Goal: Task Accomplishment & Management: Manage account settings

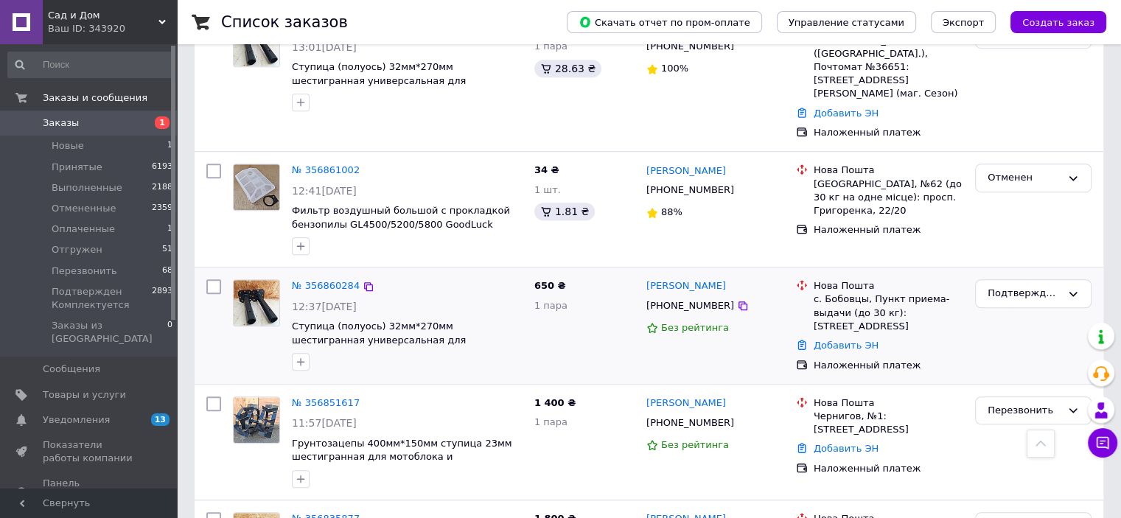
scroll to position [1032, 0]
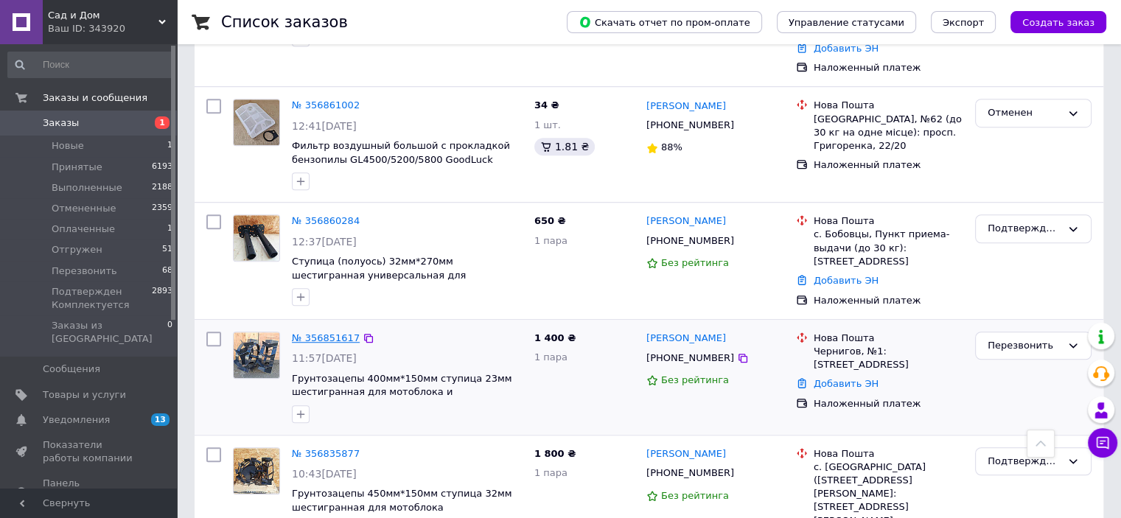
click at [295, 332] on link "№ 356851617" at bounding box center [326, 337] width 68 height 11
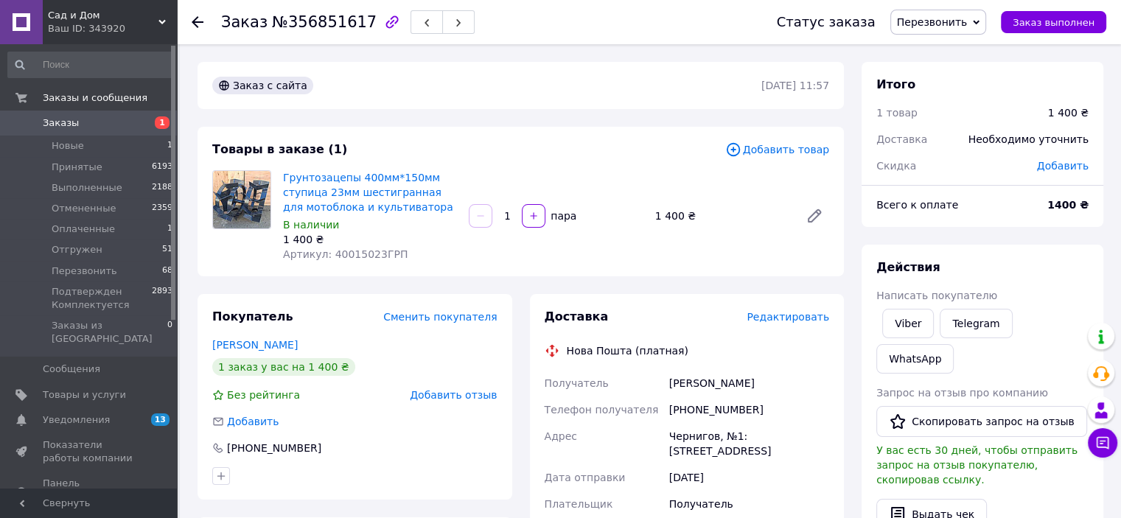
click at [778, 151] on span "Добавить товар" at bounding box center [777, 150] width 104 height 16
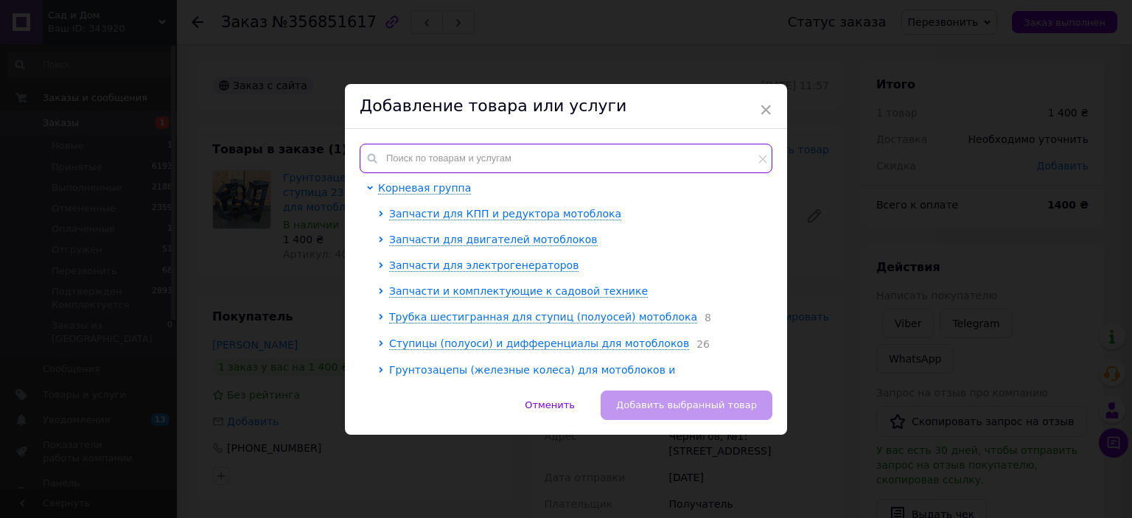
click at [433, 150] on input "text" at bounding box center [566, 158] width 413 height 29
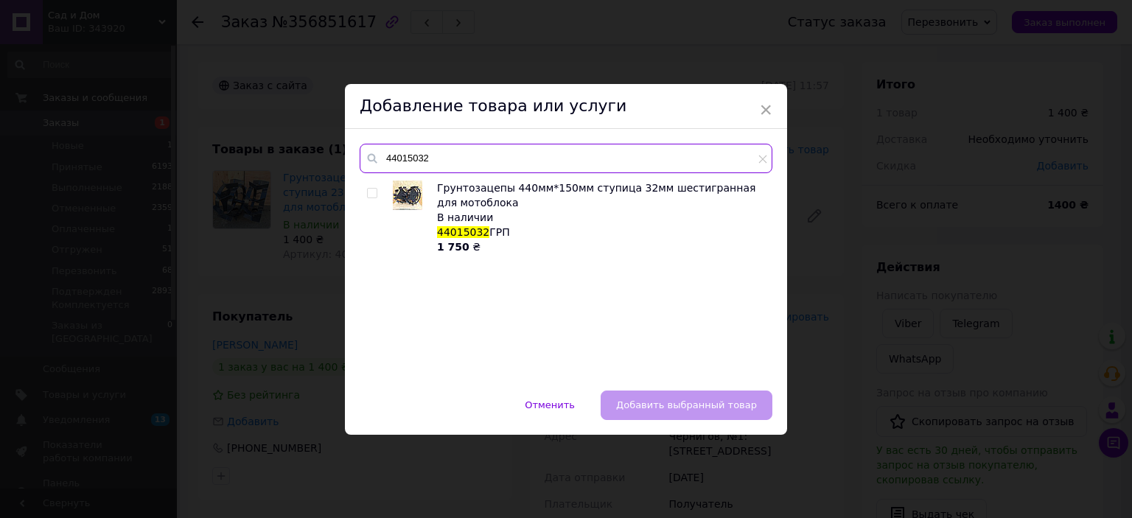
type input "44015032"
click at [367, 190] on input "checkbox" at bounding box center [372, 194] width 10 height 10
checkbox input "true"
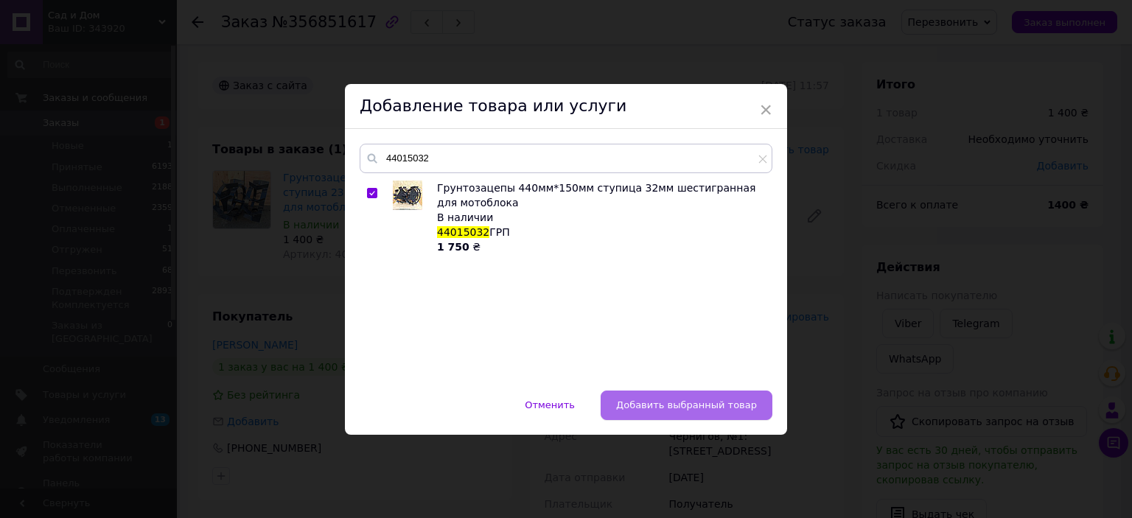
click at [664, 403] on span "Добавить выбранный товар" at bounding box center [686, 404] width 141 height 11
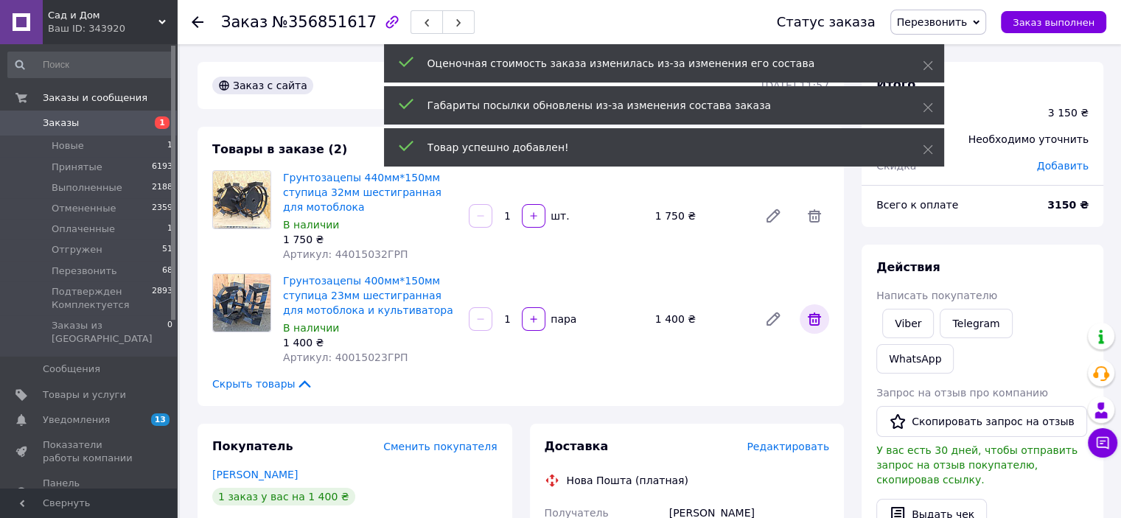
click at [811, 318] on icon at bounding box center [814, 319] width 13 height 13
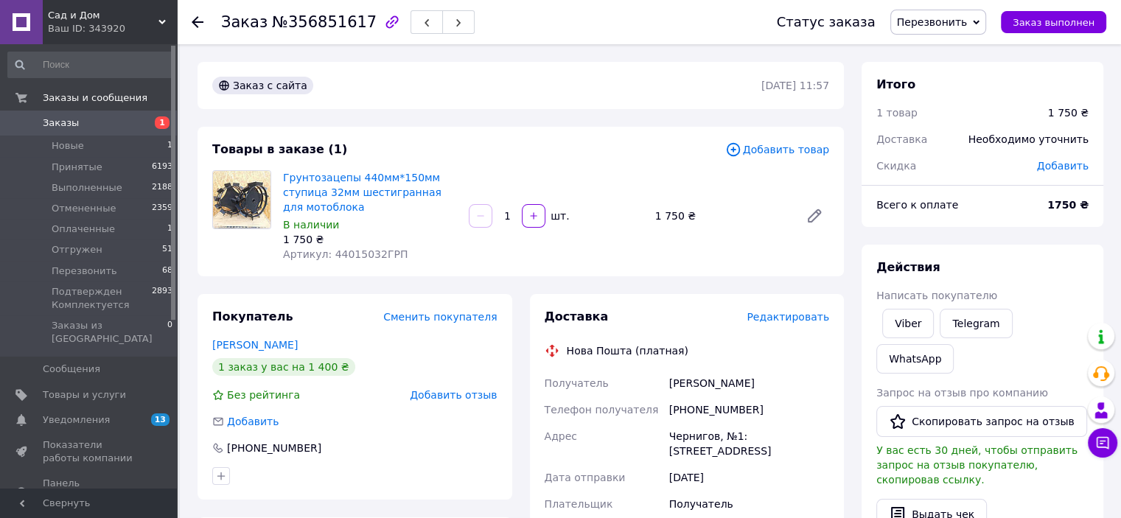
click at [198, 14] on div at bounding box center [206, 22] width 29 height 44
click at [195, 18] on use at bounding box center [198, 22] width 12 height 12
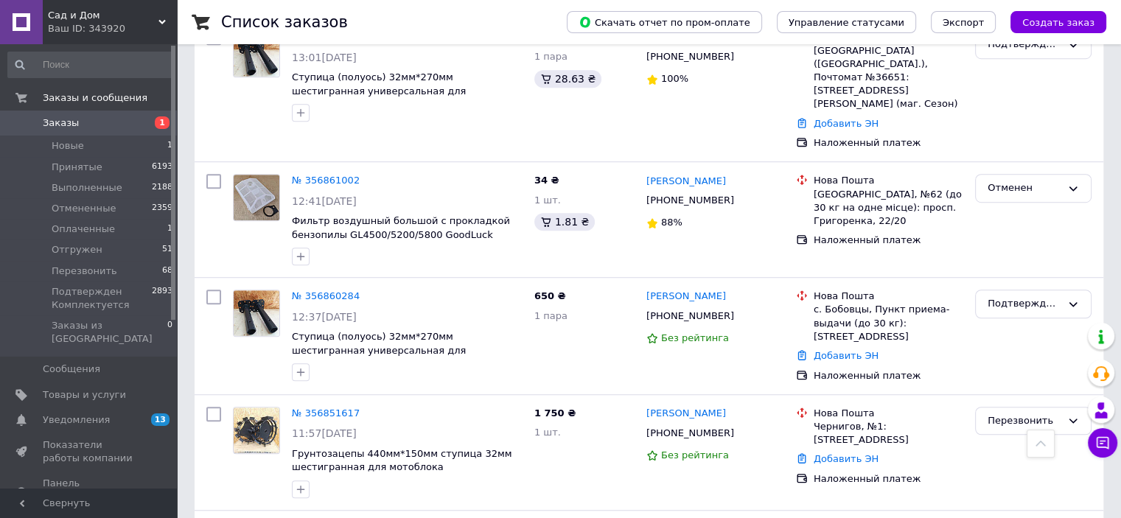
scroll to position [958, 0]
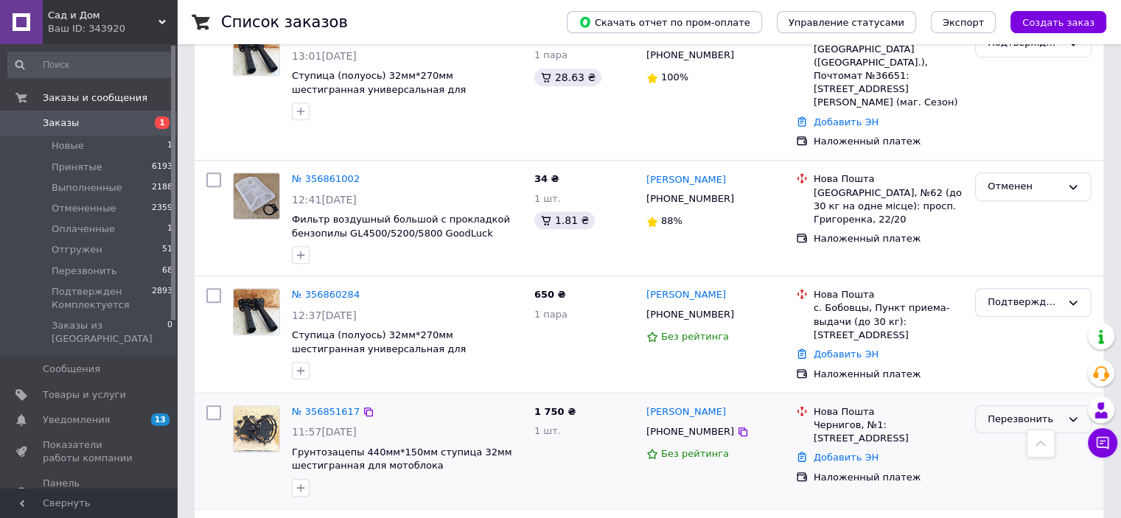
click at [1041, 412] on div "Перезвонить" at bounding box center [1025, 419] width 74 height 15
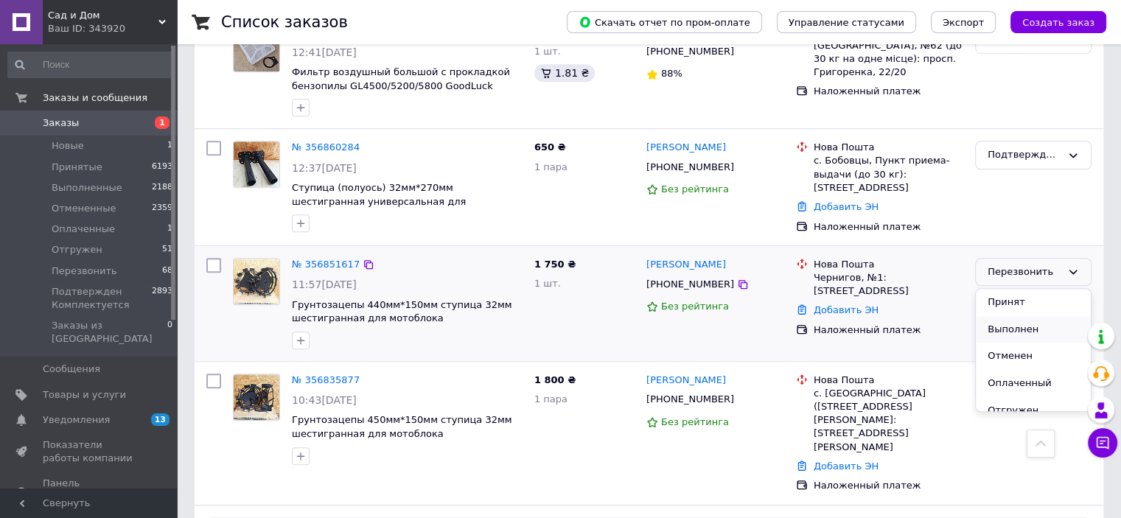
scroll to position [55, 0]
click at [1017, 369] on li "Подтвержден Комплектуется" at bounding box center [1033, 390] width 115 height 42
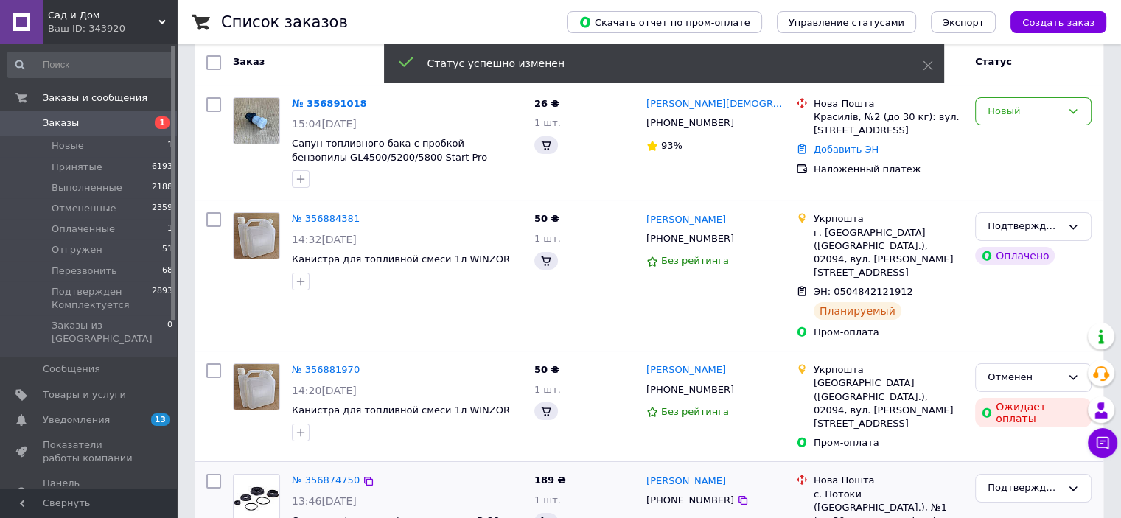
scroll to position [0, 0]
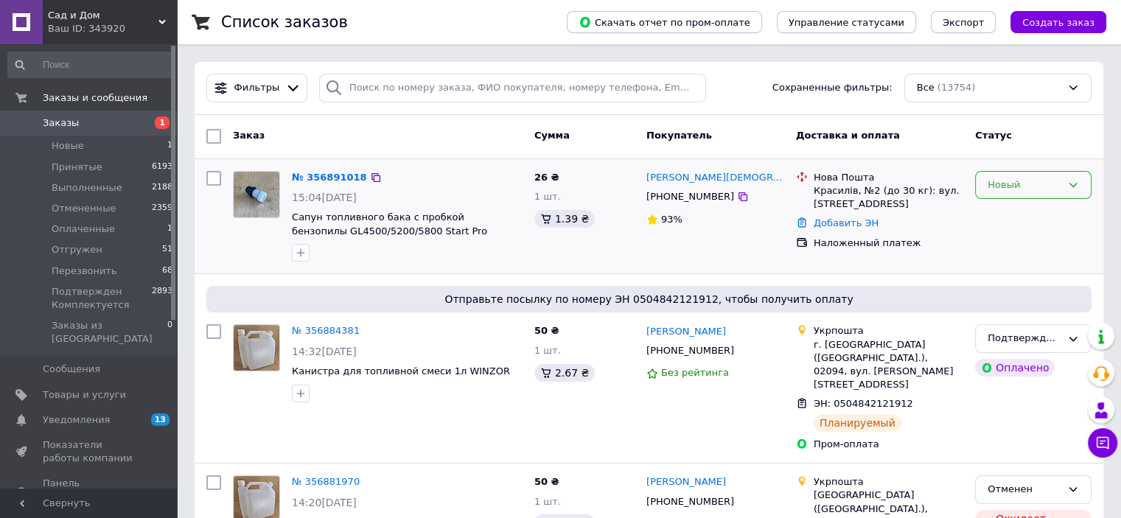
drag, startPoint x: 1045, startPoint y: 185, endPoint x: 1041, endPoint y: 200, distance: 15.2
click at [1046, 185] on div "Новый" at bounding box center [1025, 185] width 74 height 15
click at [1017, 267] on li "Перезвонить" at bounding box center [1033, 269] width 115 height 27
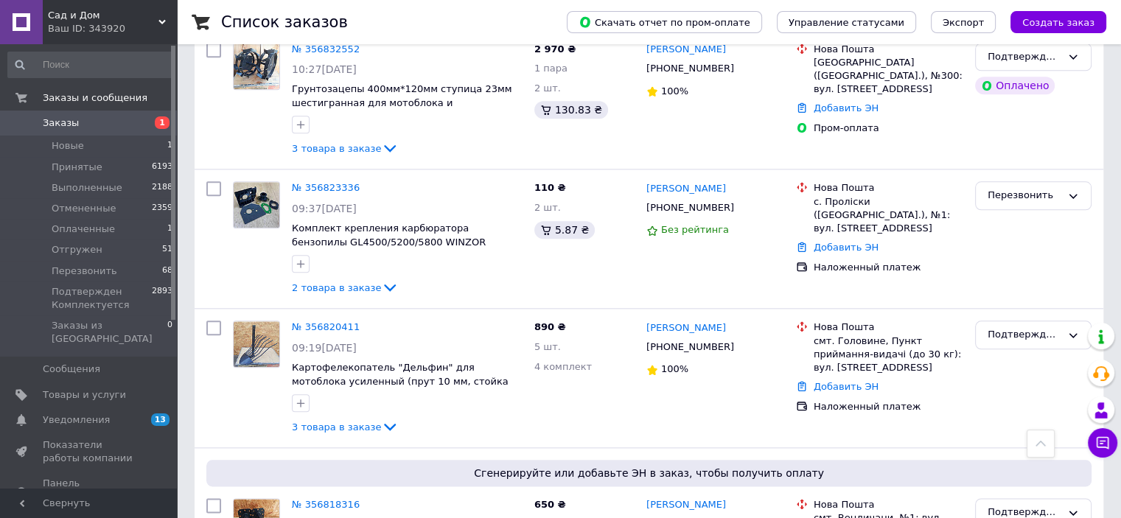
scroll to position [0, 0]
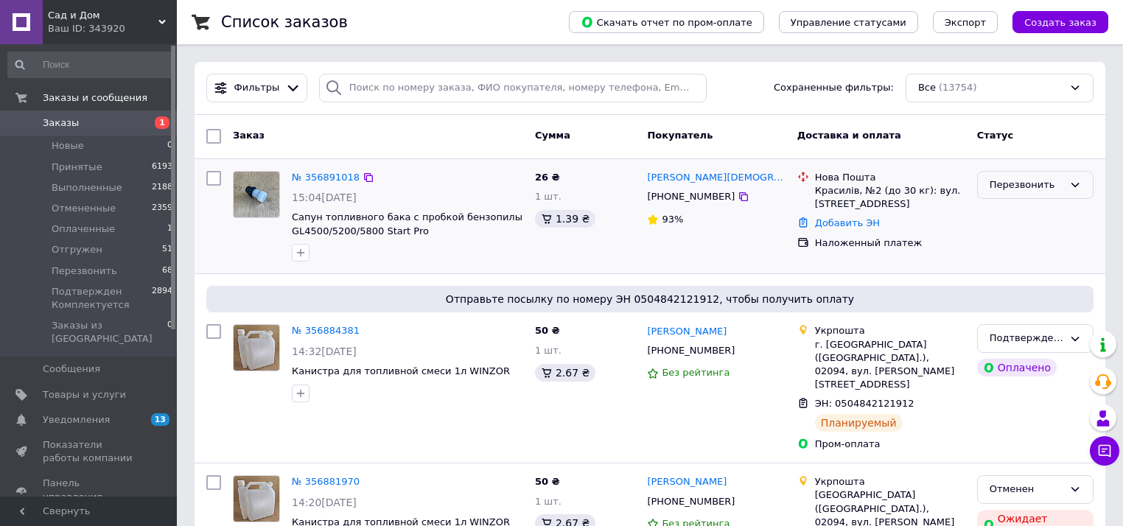
click at [1075, 189] on icon at bounding box center [1075, 185] width 12 height 12
click at [1011, 271] on li "Отменен" at bounding box center [1035, 269] width 115 height 27
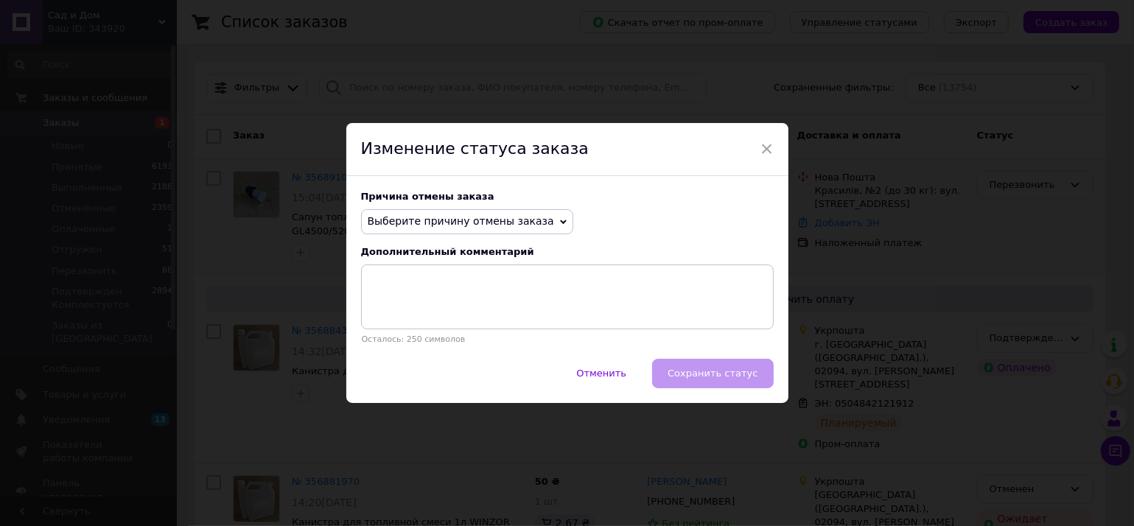
click at [490, 217] on span "Выберите причину отмены заказа" at bounding box center [461, 221] width 186 height 12
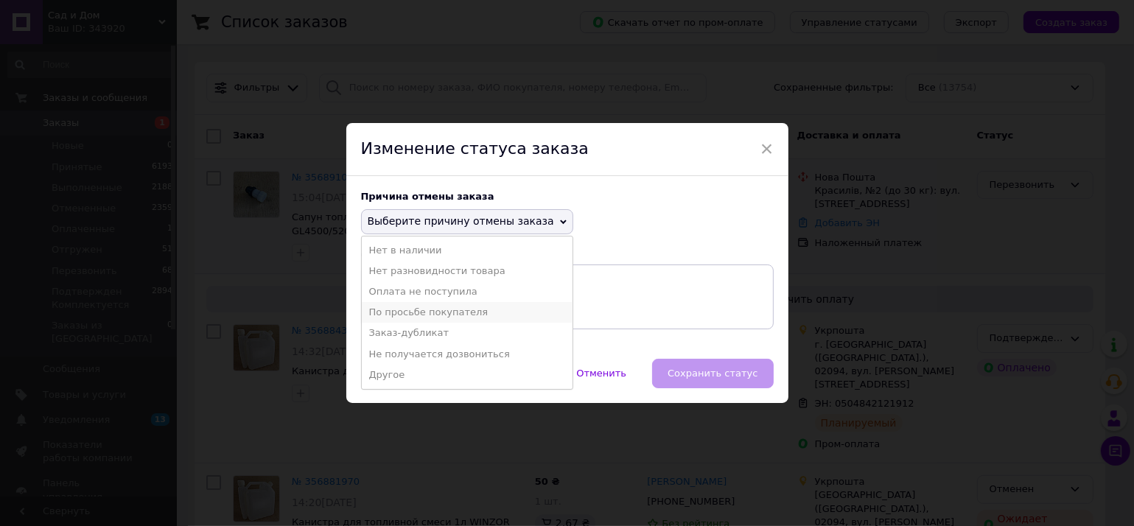
click at [445, 307] on li "По просьбе покупателя" at bounding box center [467, 312] width 211 height 21
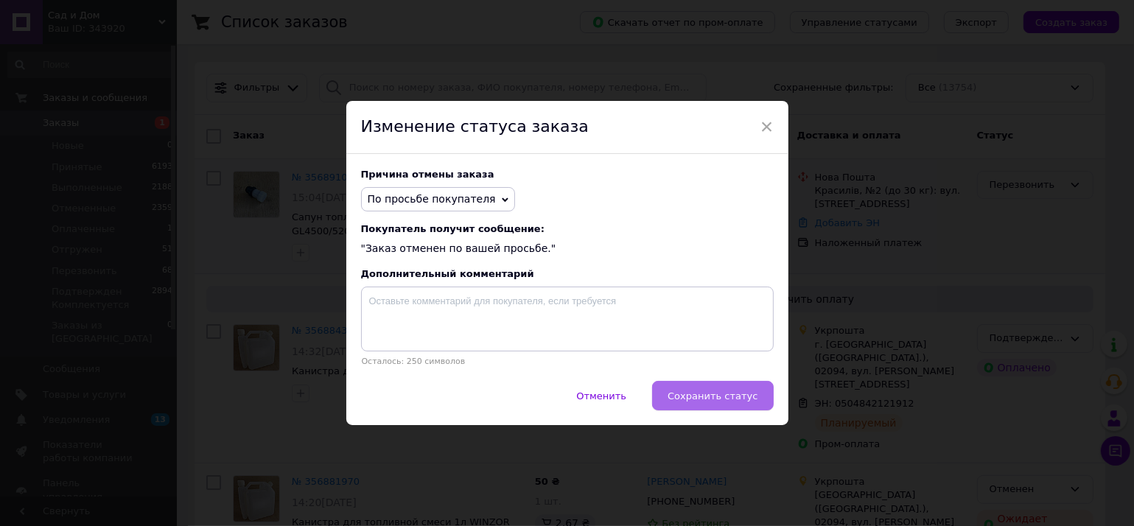
click at [705, 400] on span "Сохранить статус" at bounding box center [713, 396] width 90 height 11
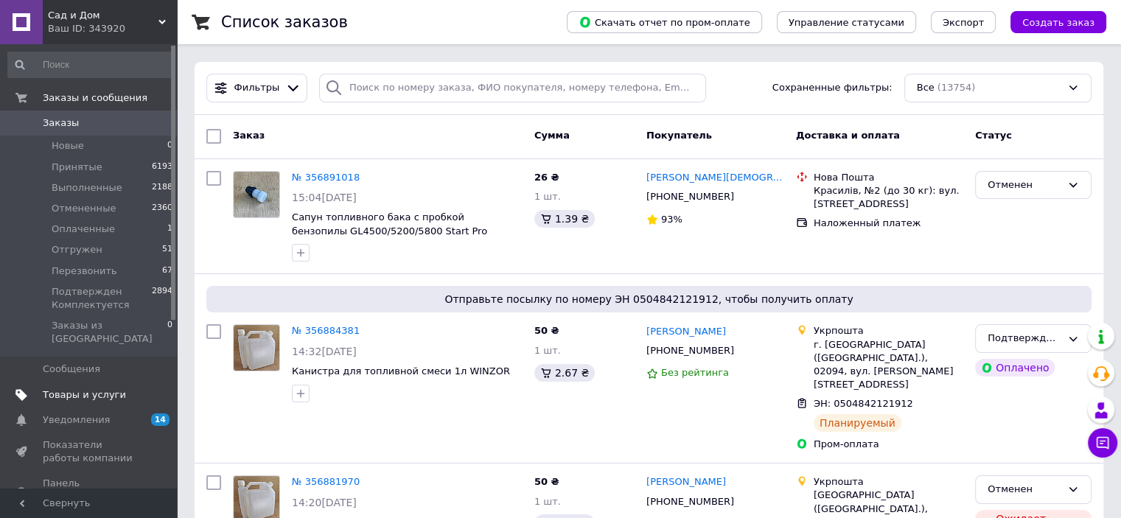
click at [85, 388] on span "Товары и услуги" at bounding box center [84, 394] width 83 height 13
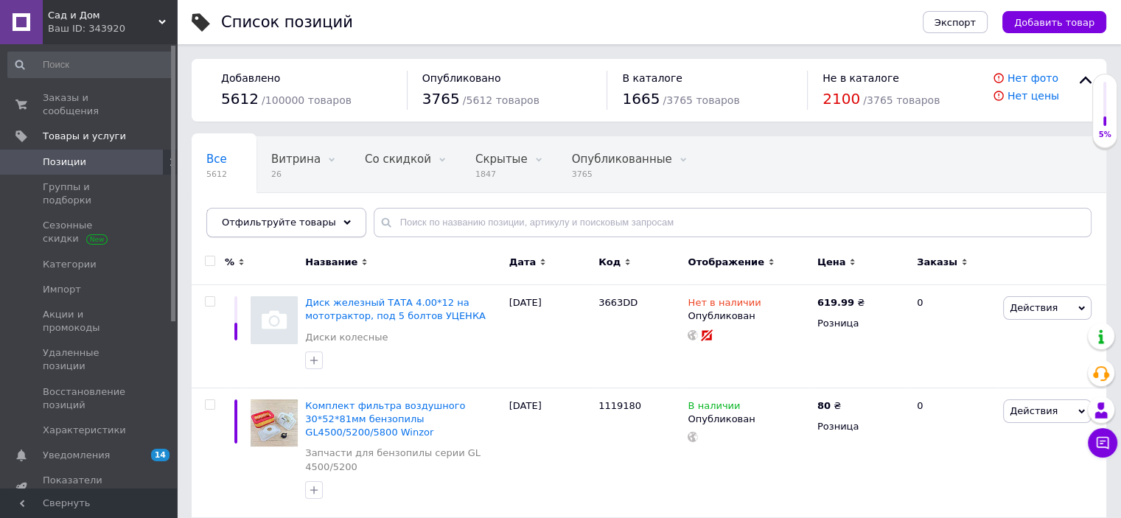
click at [324, 220] on div "Отфильтруйте товары" at bounding box center [286, 222] width 160 height 29
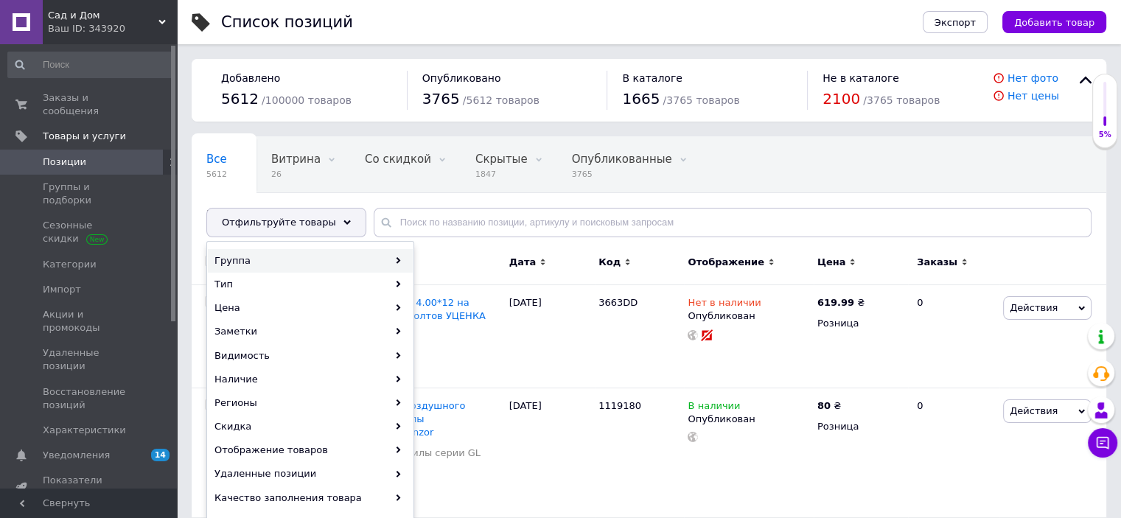
click at [272, 261] on div "Группа" at bounding box center [310, 261] width 205 height 24
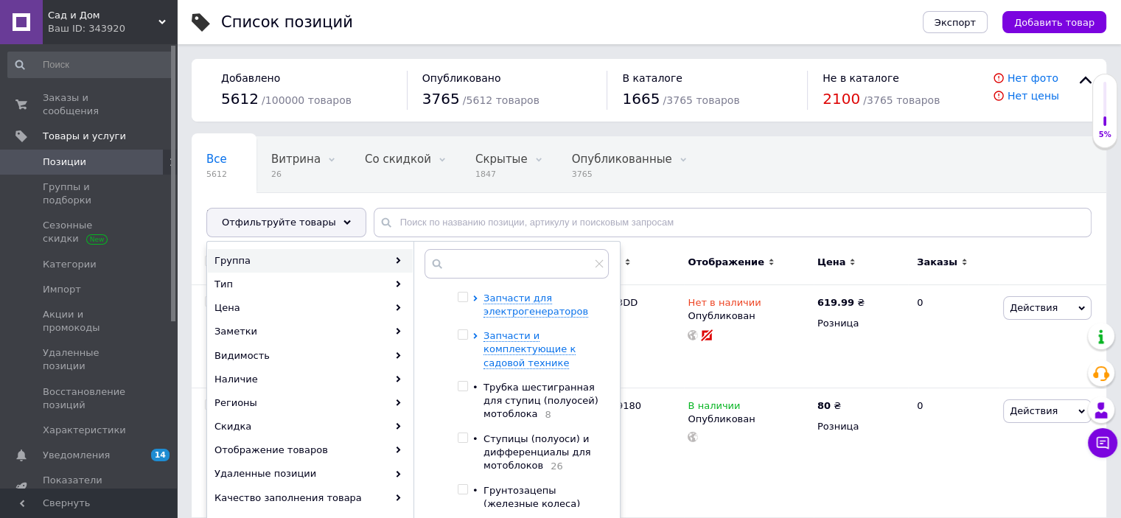
scroll to position [221, 0]
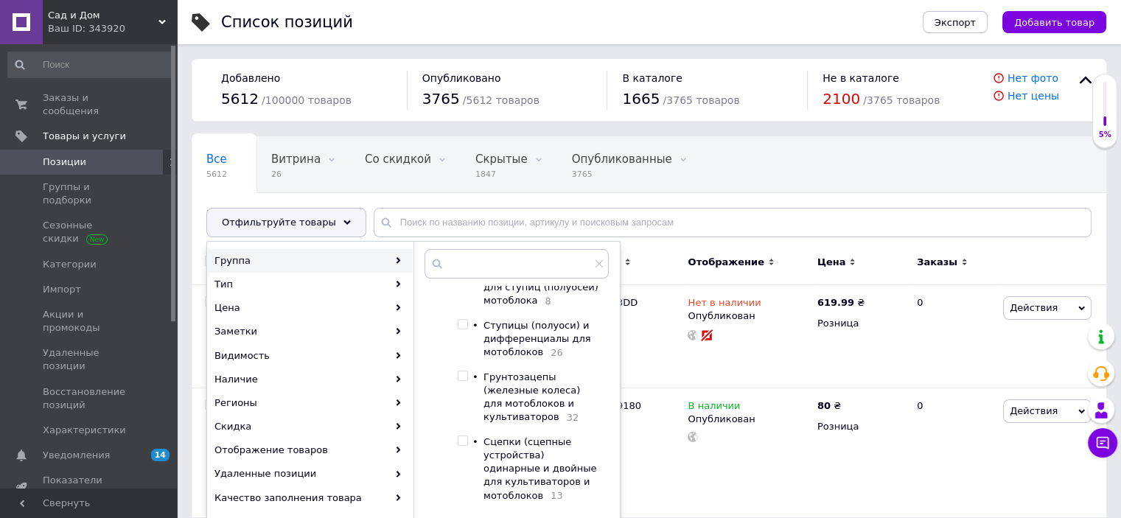
click at [461, 371] on input "checkbox" at bounding box center [463, 376] width 10 height 10
checkbox input "true"
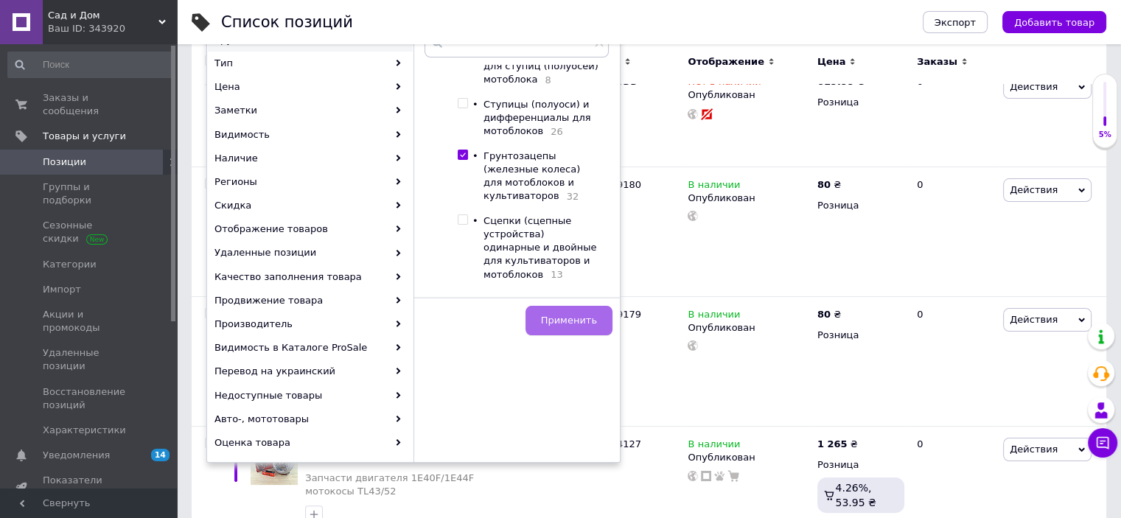
click at [576, 324] on span "Применить" at bounding box center [569, 320] width 56 height 11
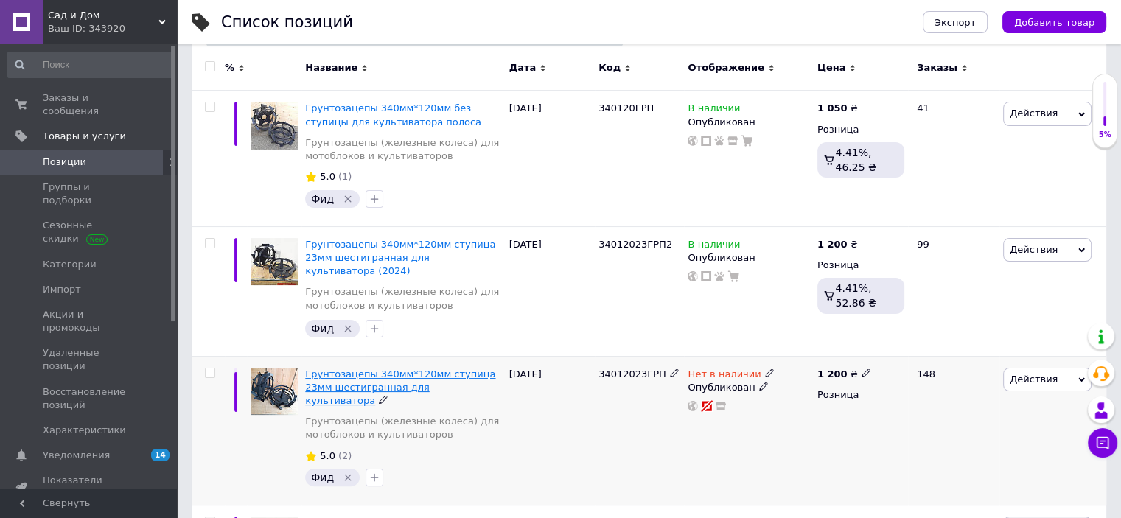
scroll to position [369, 0]
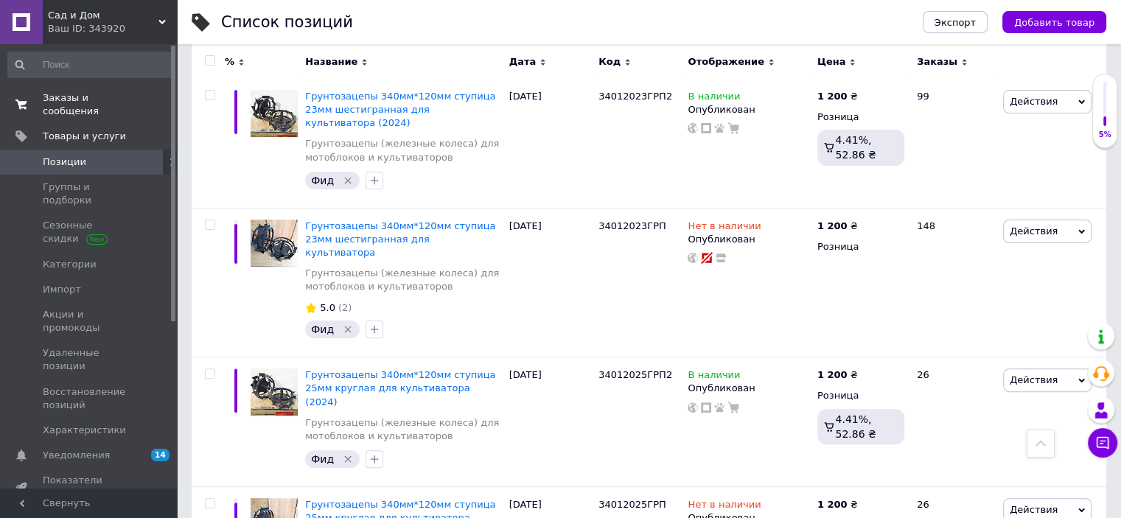
click at [99, 100] on span "Заказы и сообщения" at bounding box center [90, 104] width 94 height 27
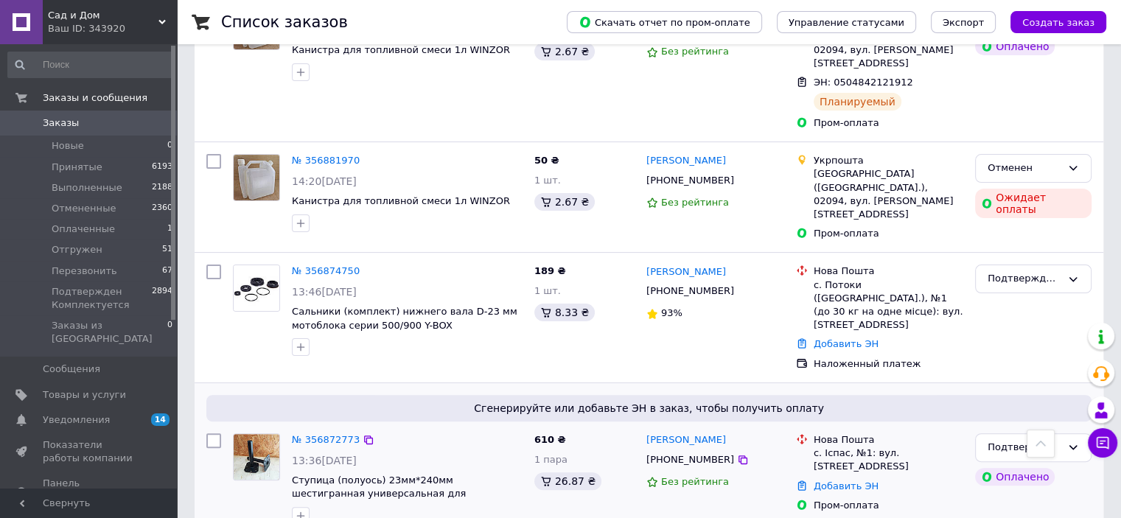
scroll to position [442, 0]
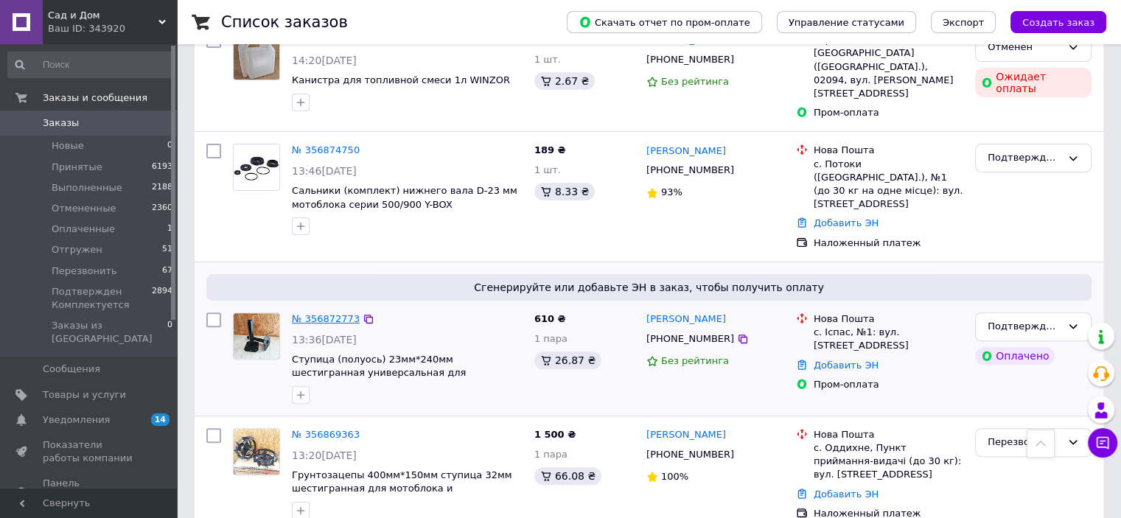
click at [324, 313] on link "№ 356872773" at bounding box center [326, 318] width 68 height 11
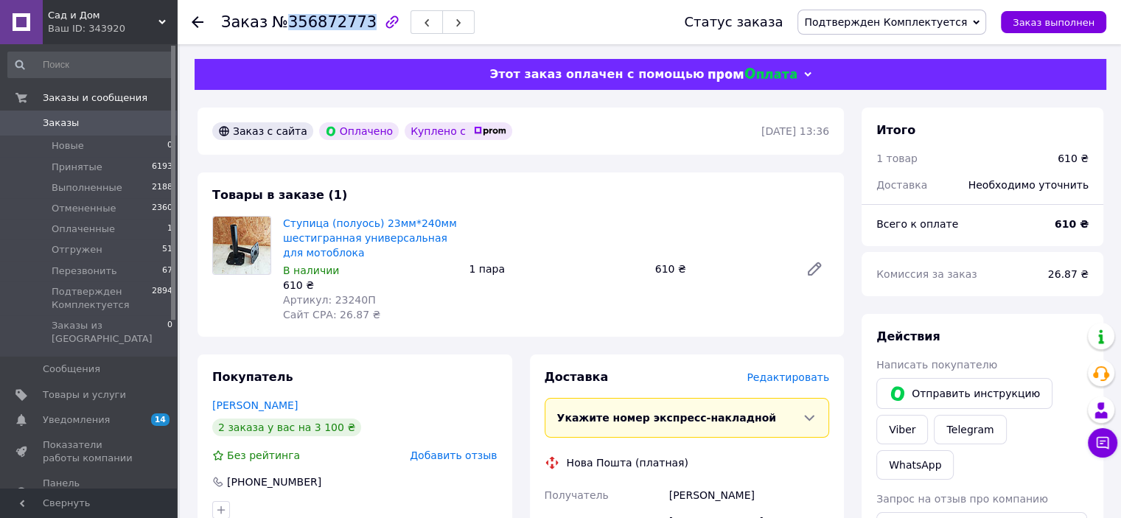
drag, startPoint x: 282, startPoint y: 23, endPoint x: 356, endPoint y: 24, distance: 73.7
click at [356, 24] on span "№356872773" at bounding box center [324, 22] width 105 height 18
copy span "356872773"
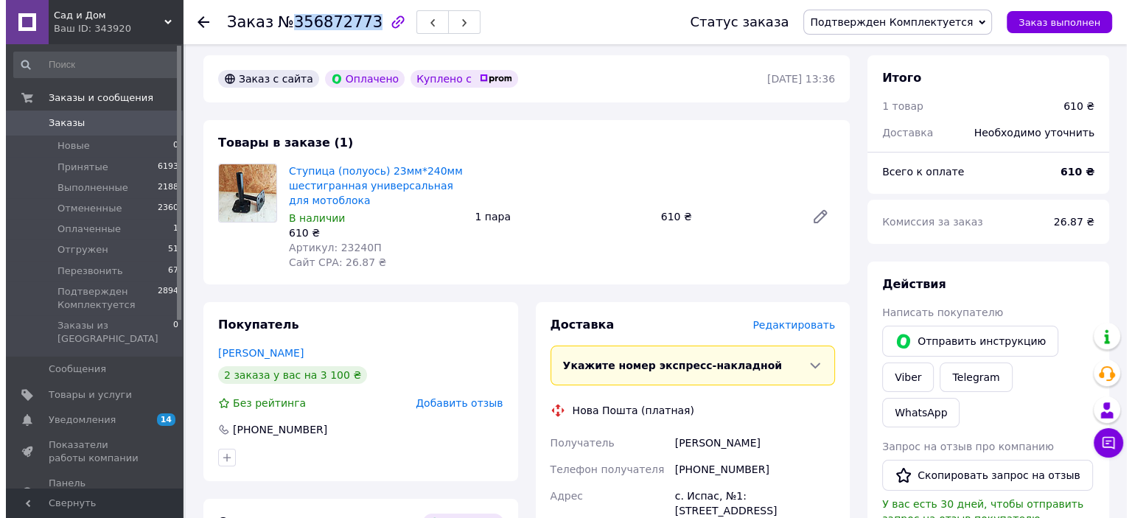
scroll to position [295, 0]
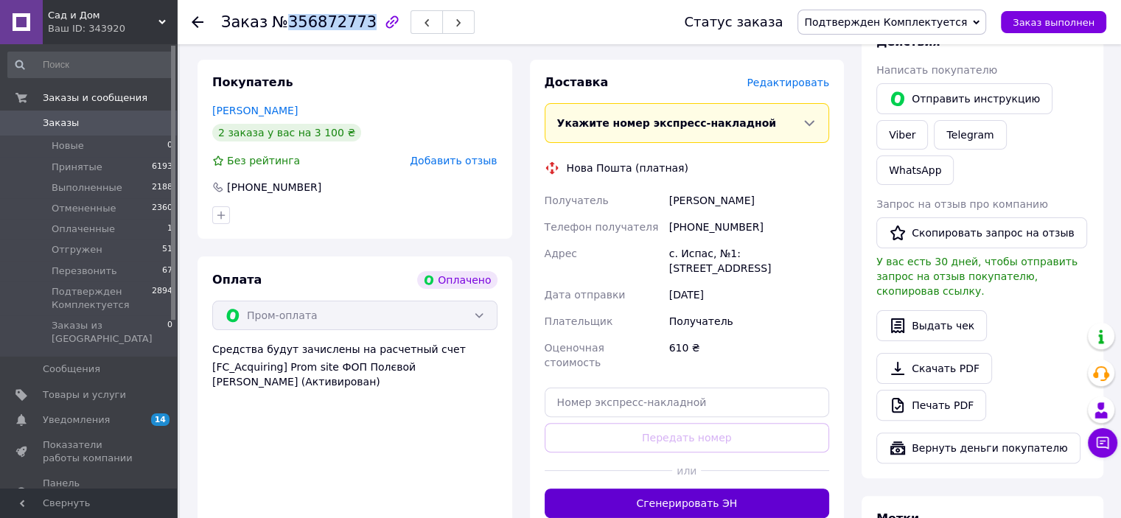
click at [625, 489] on button "Сгенерировать ЭН" at bounding box center [687, 503] width 285 height 29
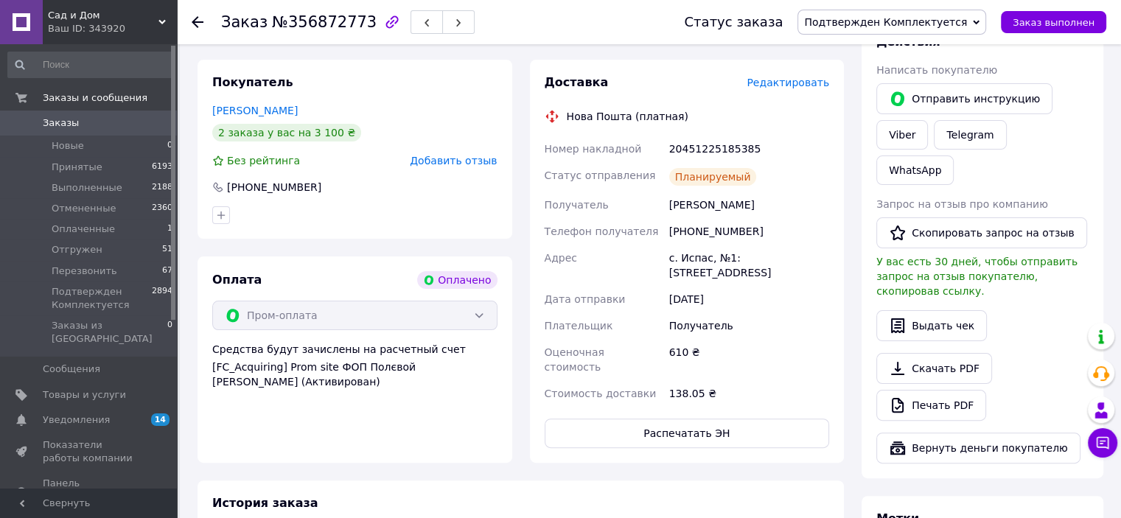
click at [790, 85] on span "Редактировать" at bounding box center [788, 83] width 83 height 12
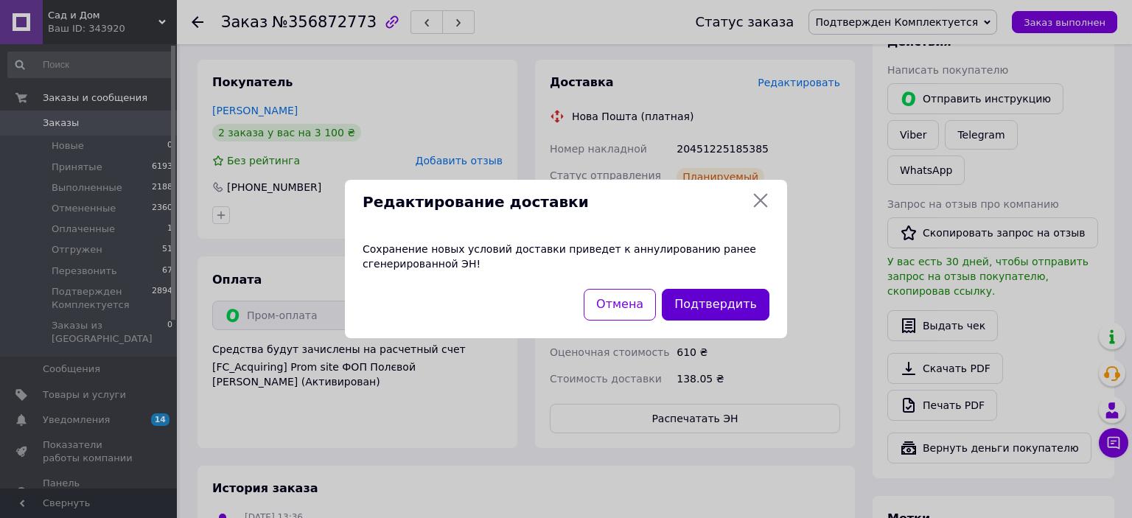
click at [706, 304] on button "Подтвердить" at bounding box center [716, 305] width 108 height 32
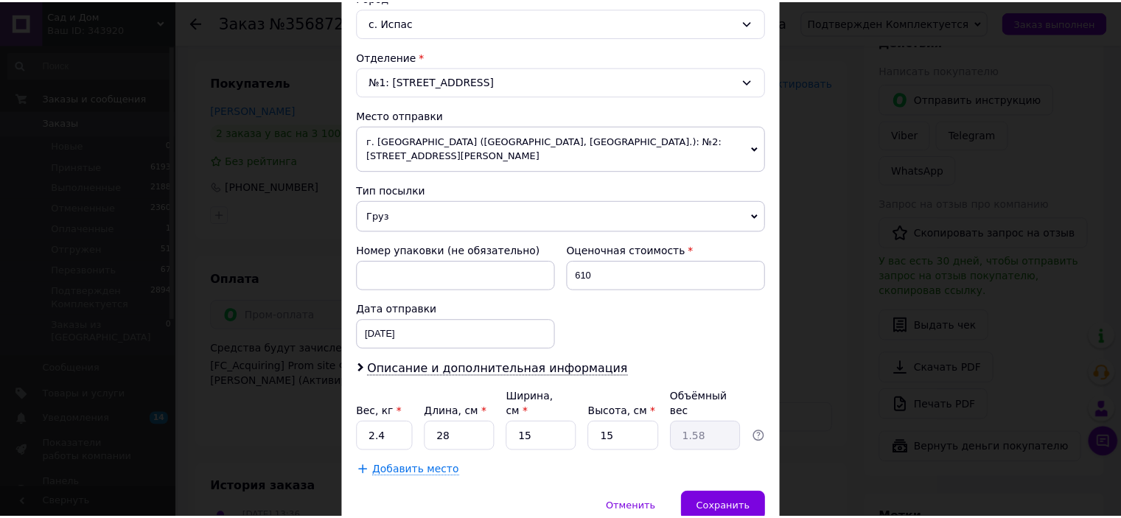
scroll to position [456, 0]
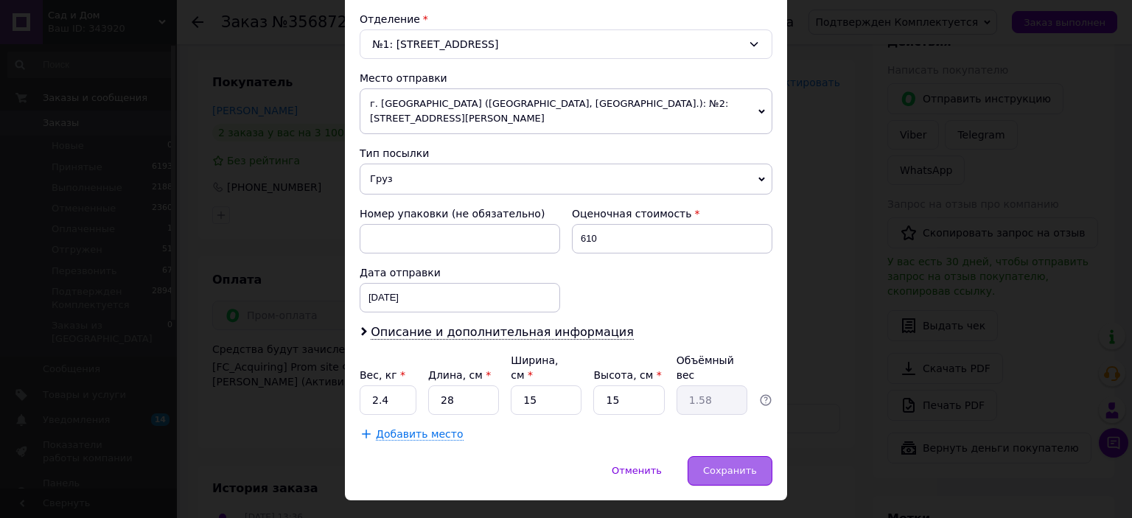
click at [717, 465] on span "Сохранить" at bounding box center [730, 470] width 54 height 11
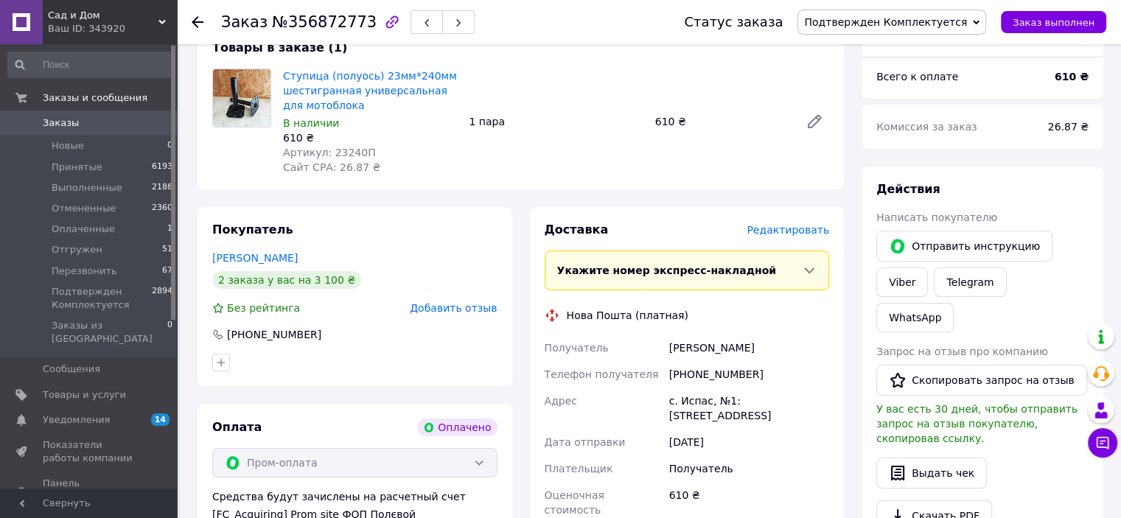
scroll to position [369, 0]
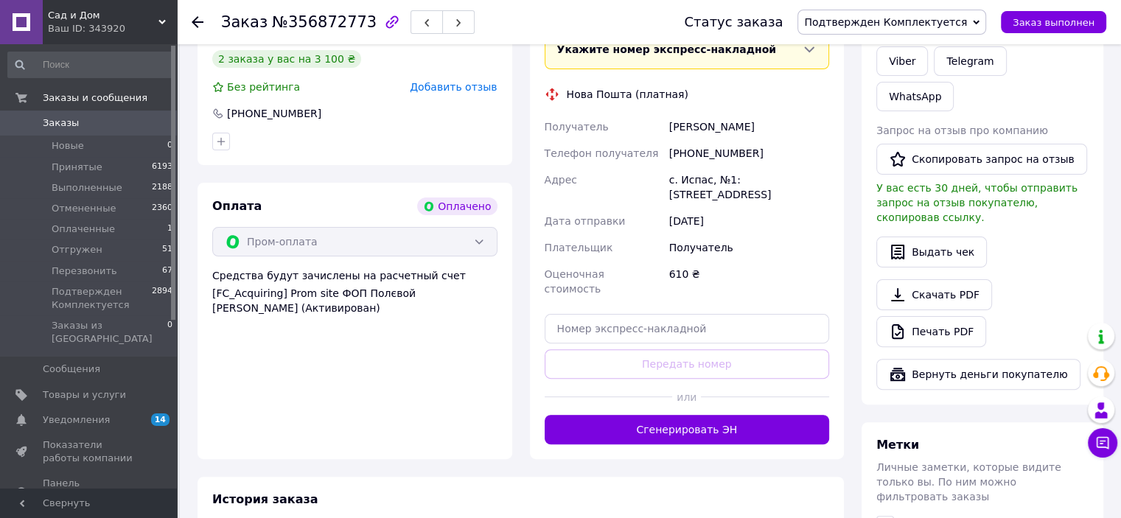
click at [195, 18] on use at bounding box center [198, 22] width 12 height 12
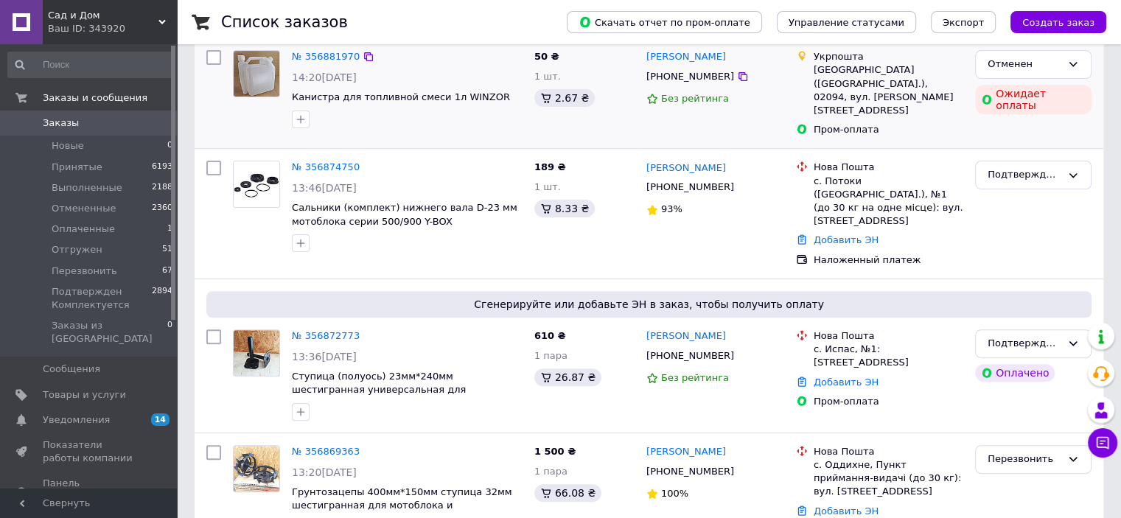
scroll to position [442, 0]
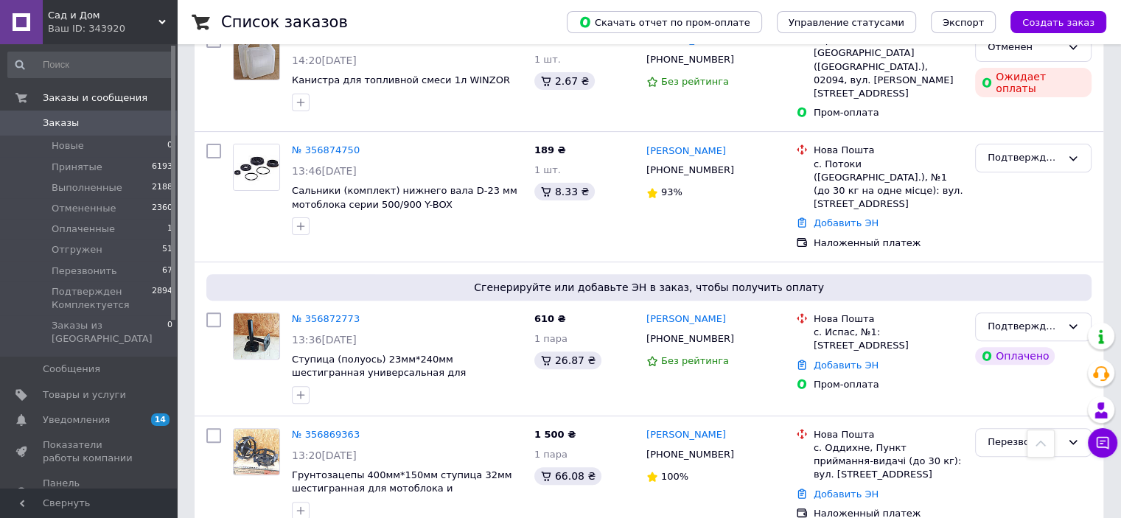
click at [105, 32] on div "Ваш ID: 343920" at bounding box center [112, 28] width 129 height 13
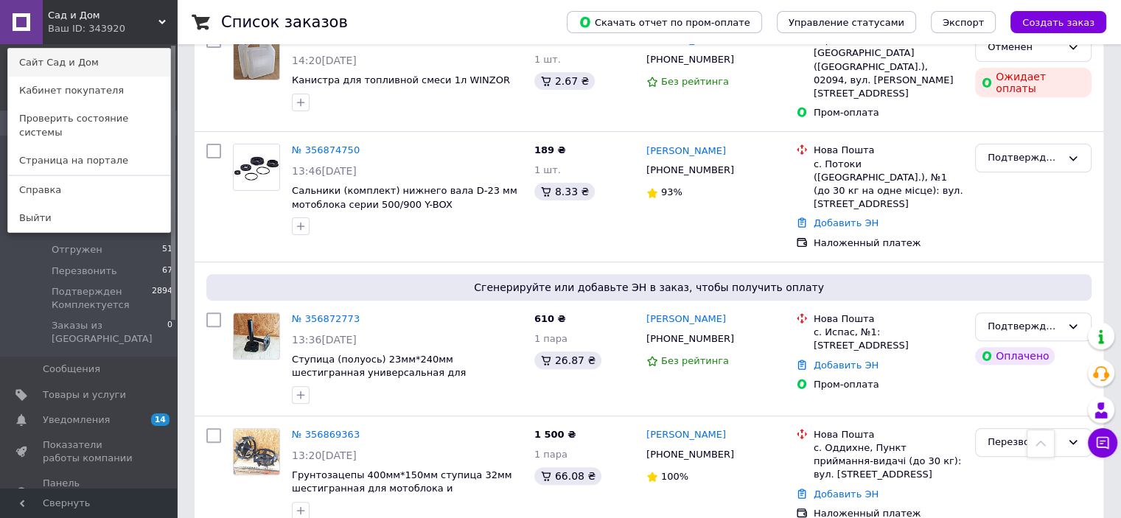
click at [70, 64] on link "Сайт Сад и Дом" at bounding box center [89, 63] width 162 height 28
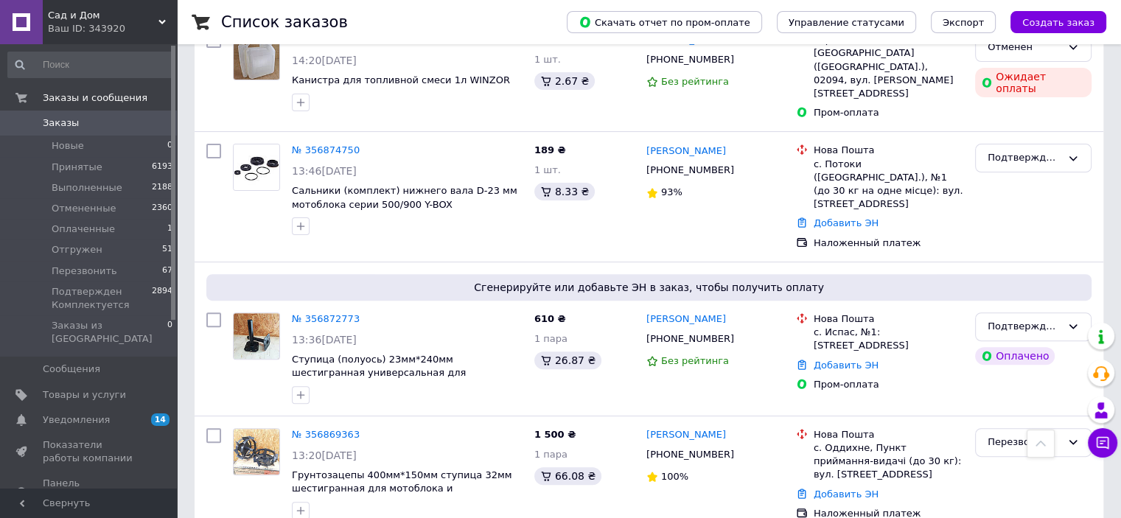
click at [66, 17] on span "Сад и Дом" at bounding box center [103, 15] width 111 height 13
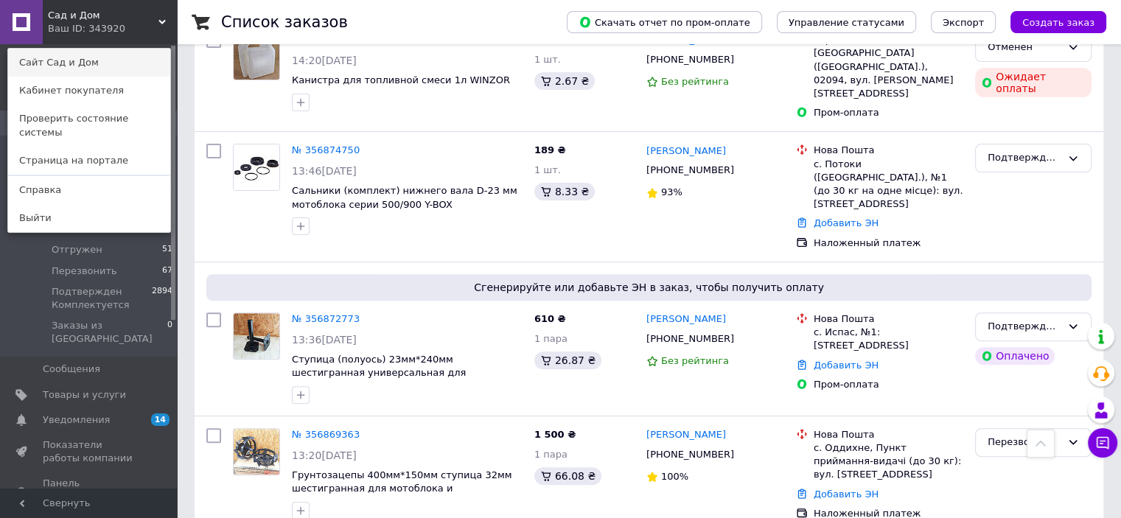
click at [91, 61] on link "Сайт Сад и Дом" at bounding box center [89, 63] width 162 height 28
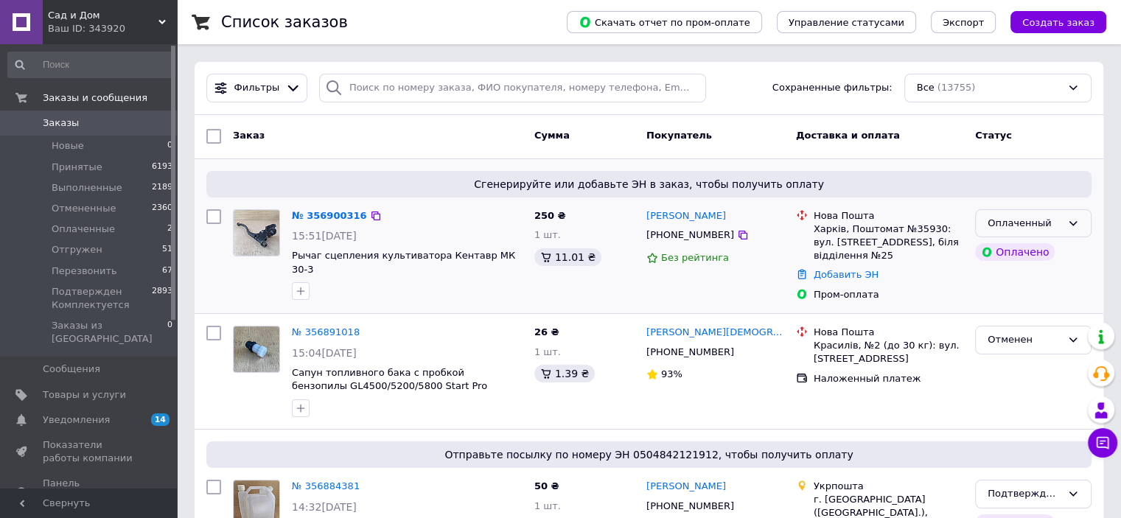
click at [1058, 228] on div "Оплаченный" at bounding box center [1025, 223] width 74 height 15
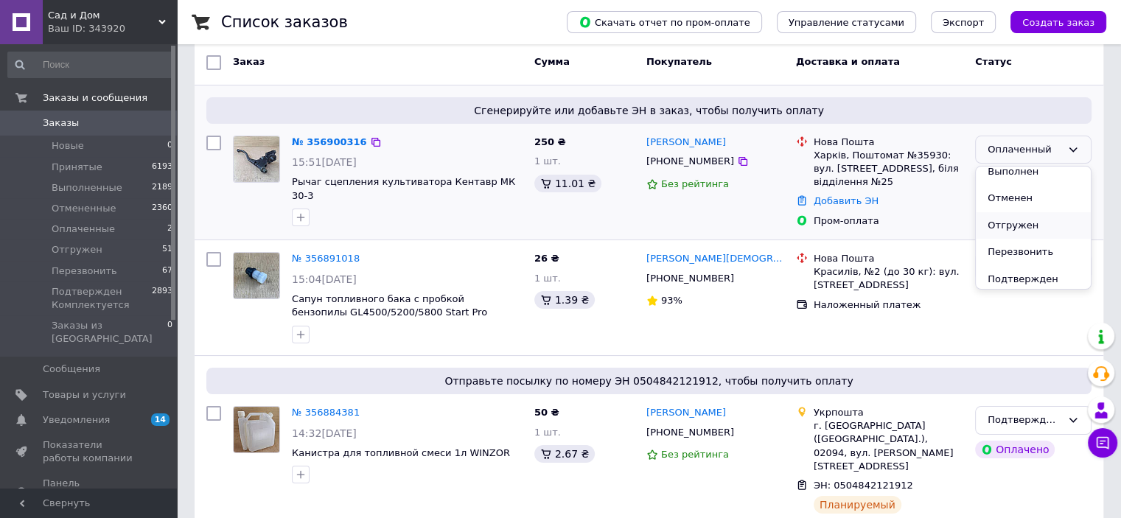
scroll to position [54, 0]
click at [1014, 233] on li "Перезвонить" at bounding box center [1033, 233] width 115 height 27
click at [91, 388] on span "Товары и услуги" at bounding box center [84, 394] width 83 height 13
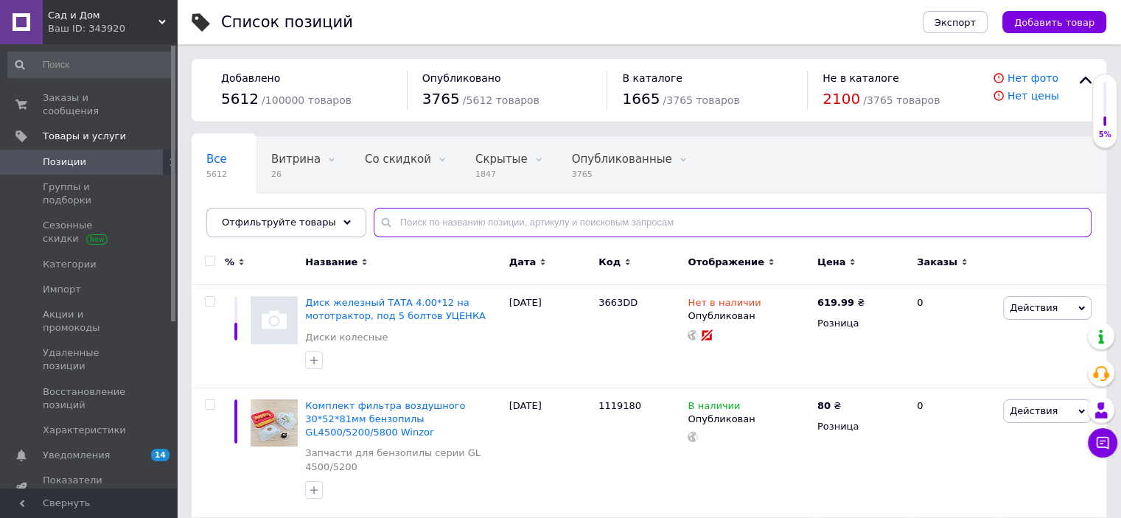
click at [386, 218] on input "text" at bounding box center [733, 222] width 718 height 29
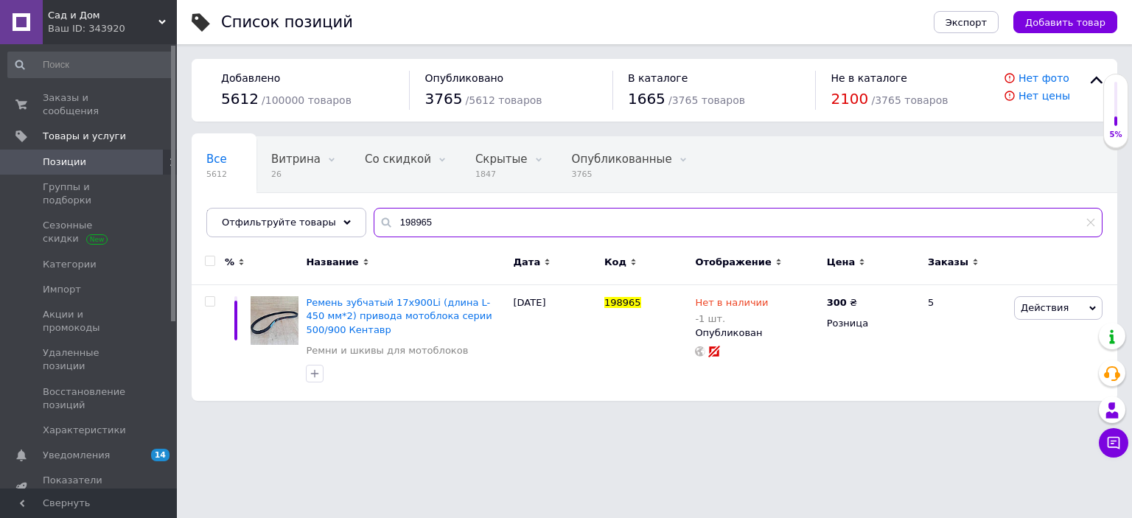
click at [420, 220] on input "198965" at bounding box center [738, 222] width 729 height 29
type input "1"
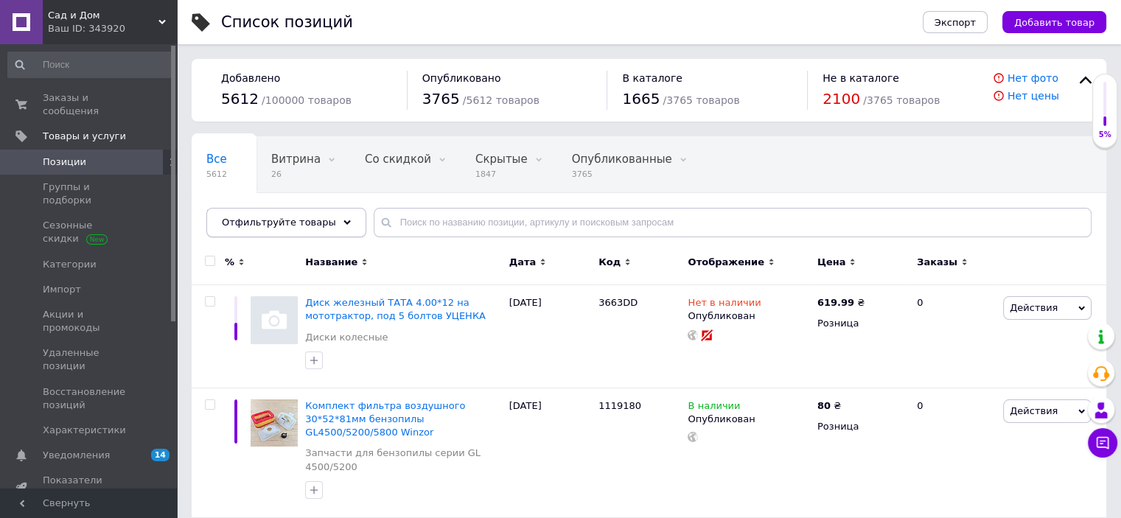
click at [343, 220] on icon at bounding box center [346, 222] width 7 height 7
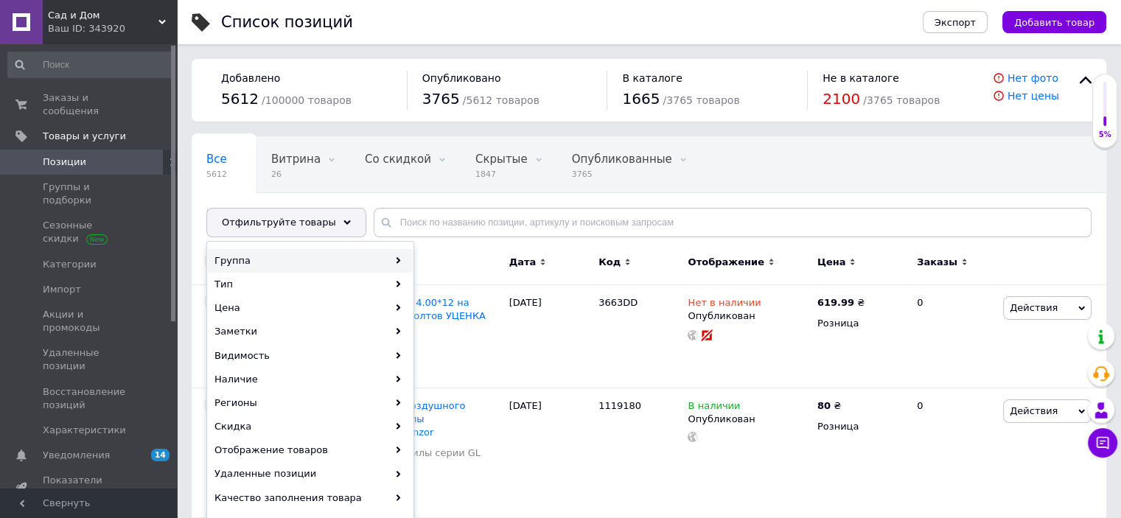
click at [277, 256] on div "Группа" at bounding box center [310, 261] width 205 height 24
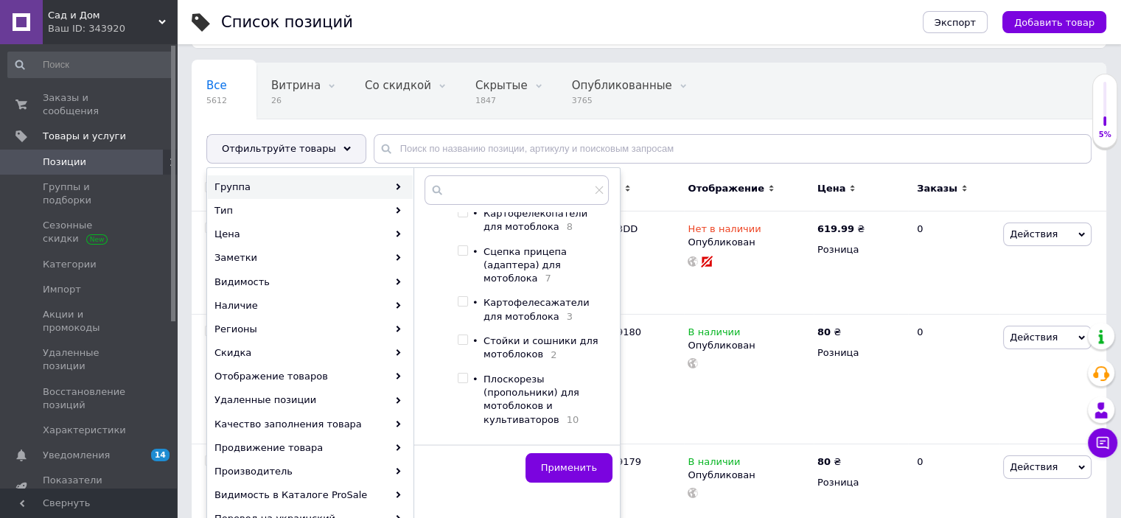
scroll to position [657, 0]
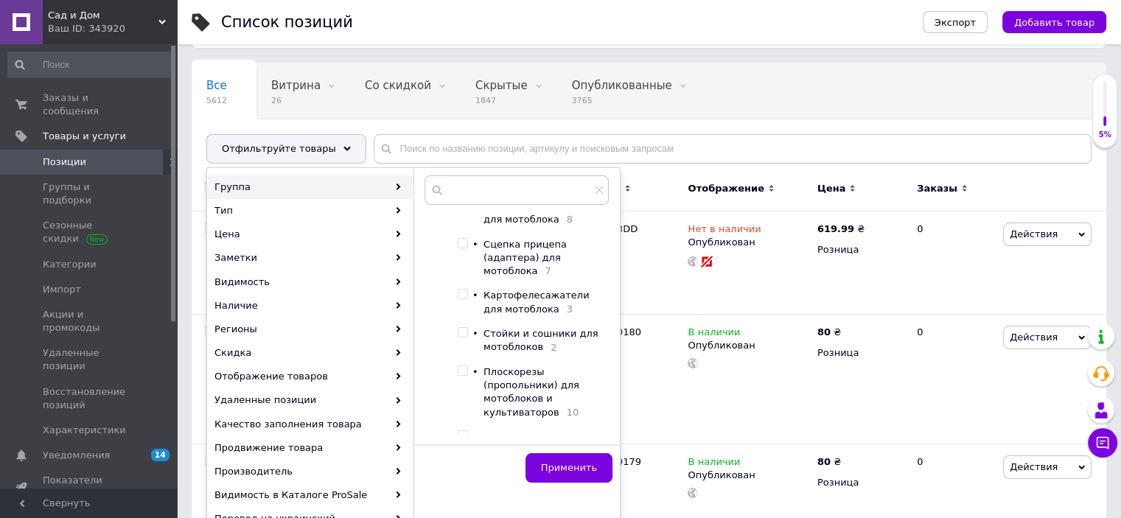
click at [455, 329] on div at bounding box center [452, 13] width 11 height 915
click at [464, 366] on input "checkbox" at bounding box center [463, 371] width 10 height 10
checkbox input "true"
click at [563, 456] on button "Применить" at bounding box center [569, 467] width 87 height 29
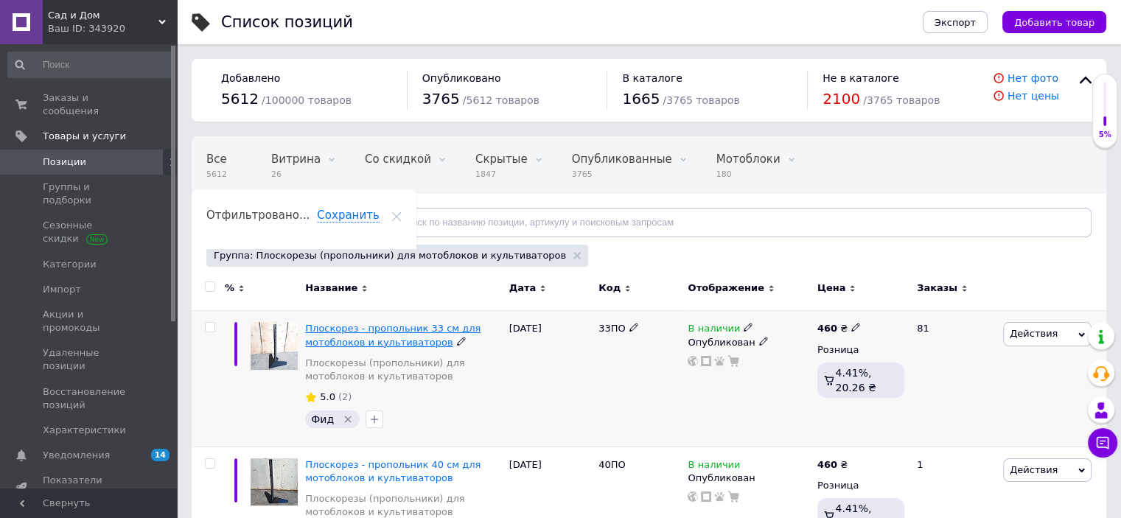
scroll to position [147, 0]
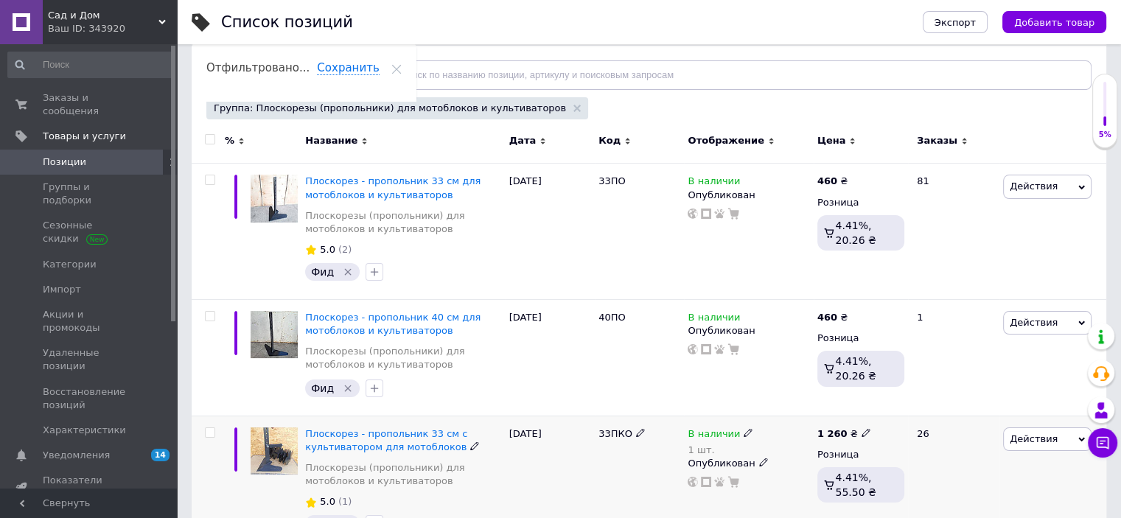
click at [702, 433] on span "В наличии" at bounding box center [714, 435] width 52 height 15
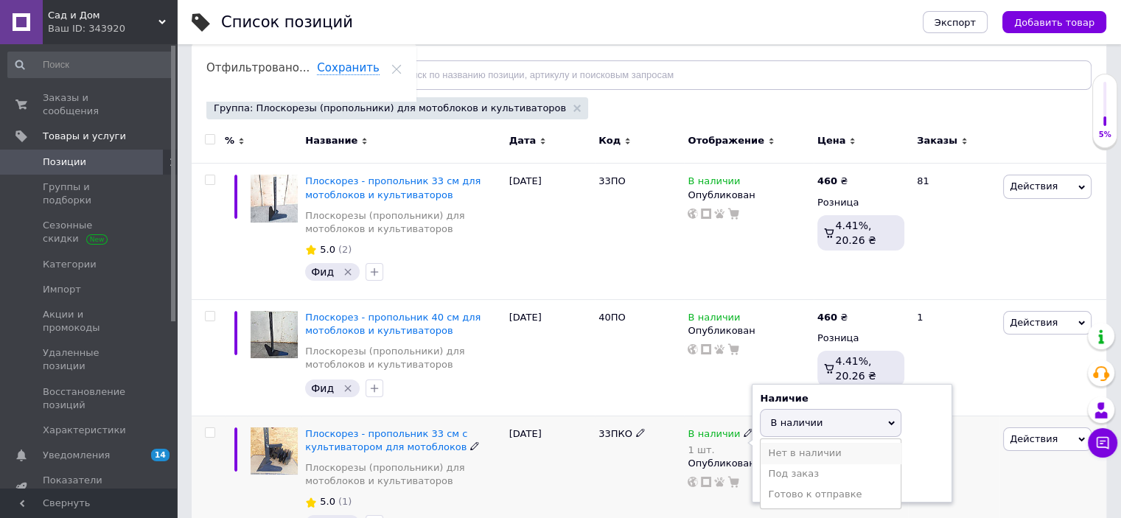
drag, startPoint x: 785, startPoint y: 450, endPoint x: 702, endPoint y: 464, distance: 84.3
click at [785, 451] on li "Нет в наличии" at bounding box center [831, 453] width 140 height 21
click at [678, 465] on div "33ПКО" at bounding box center [639, 484] width 89 height 136
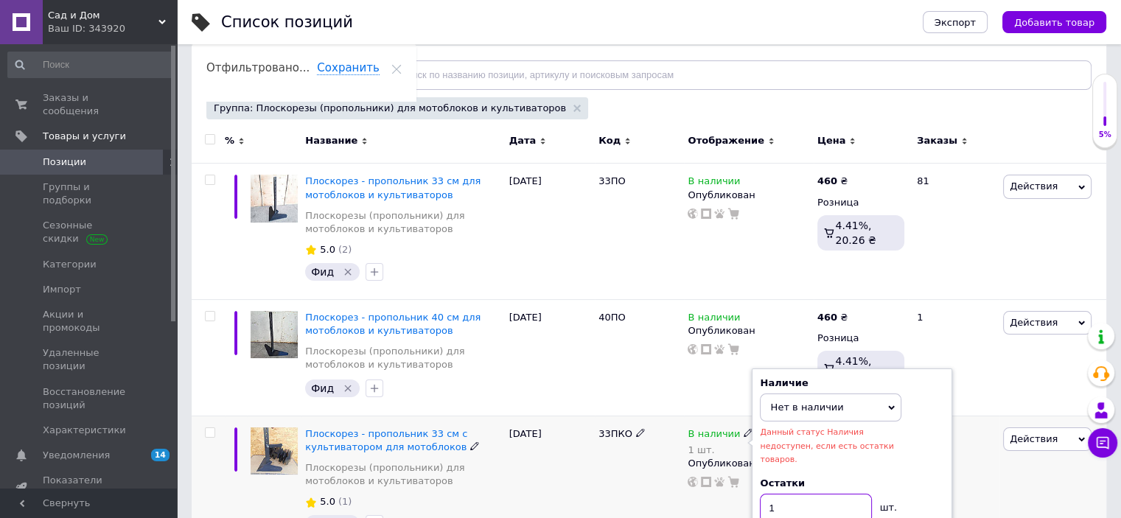
click at [776, 494] on input "1" at bounding box center [816, 508] width 112 height 29
click at [969, 466] on div "26" at bounding box center [953, 484] width 91 height 136
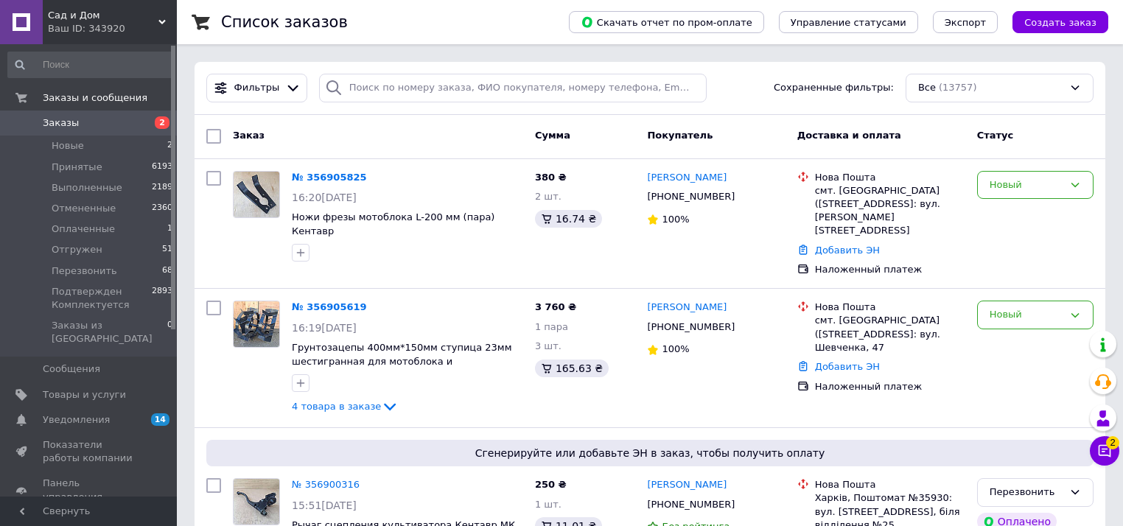
click at [107, 23] on div "Ваш ID: 343920" at bounding box center [112, 28] width 129 height 13
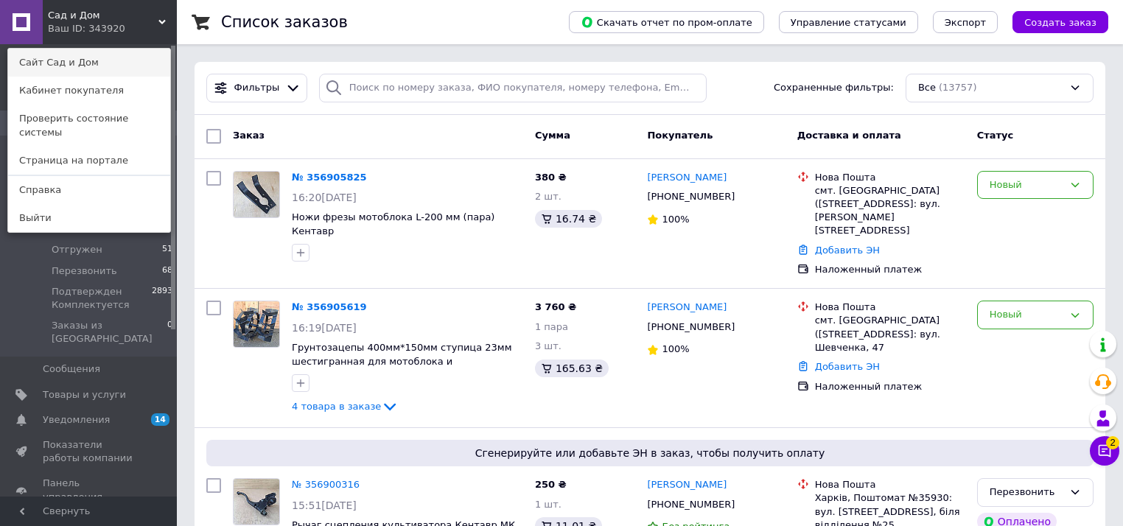
click at [89, 65] on link "Сайт Сад и Дом" at bounding box center [89, 63] width 162 height 28
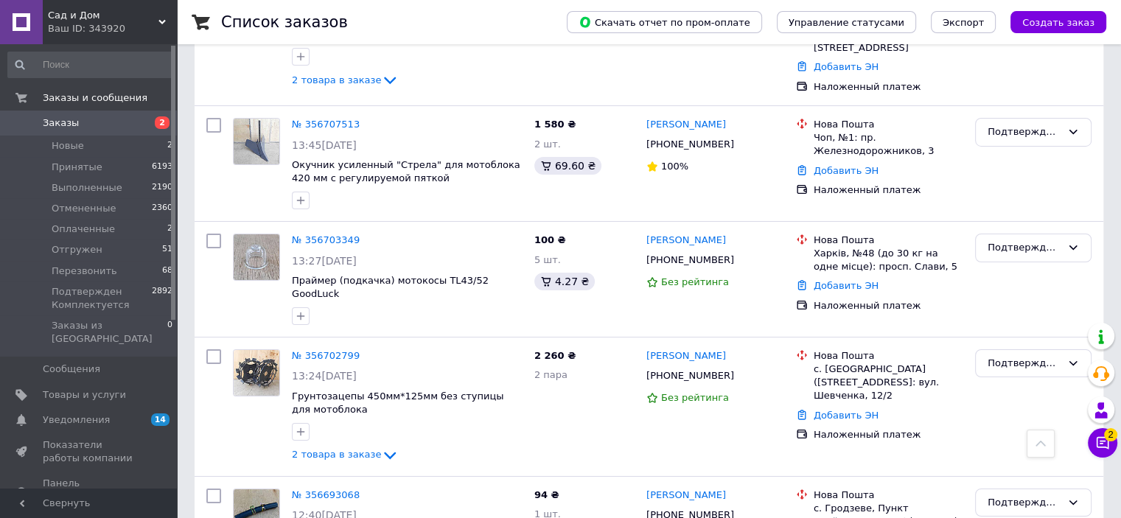
scroll to position [5233, 0]
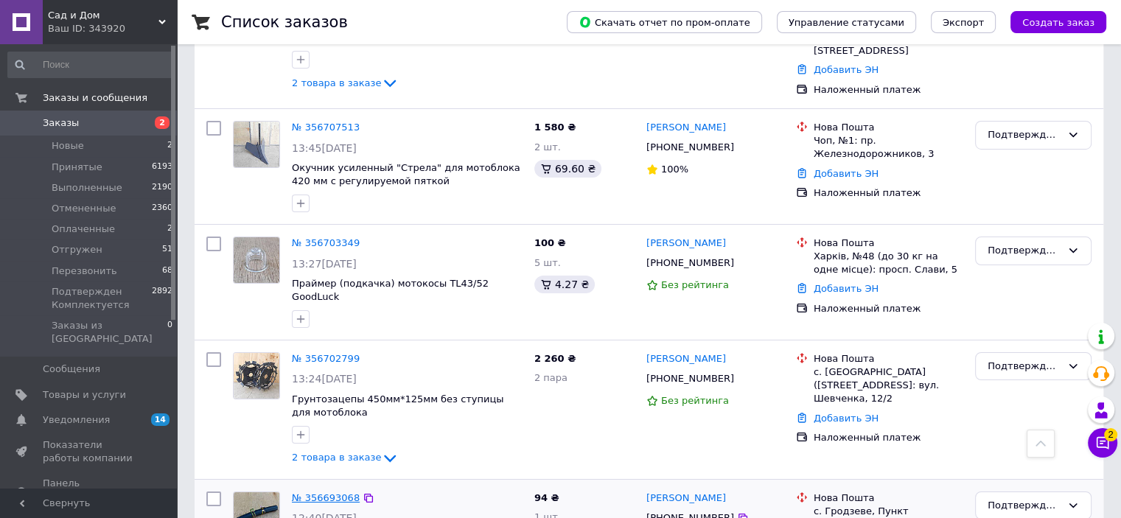
click at [333, 492] on link "№ 356693068" at bounding box center [326, 497] width 68 height 11
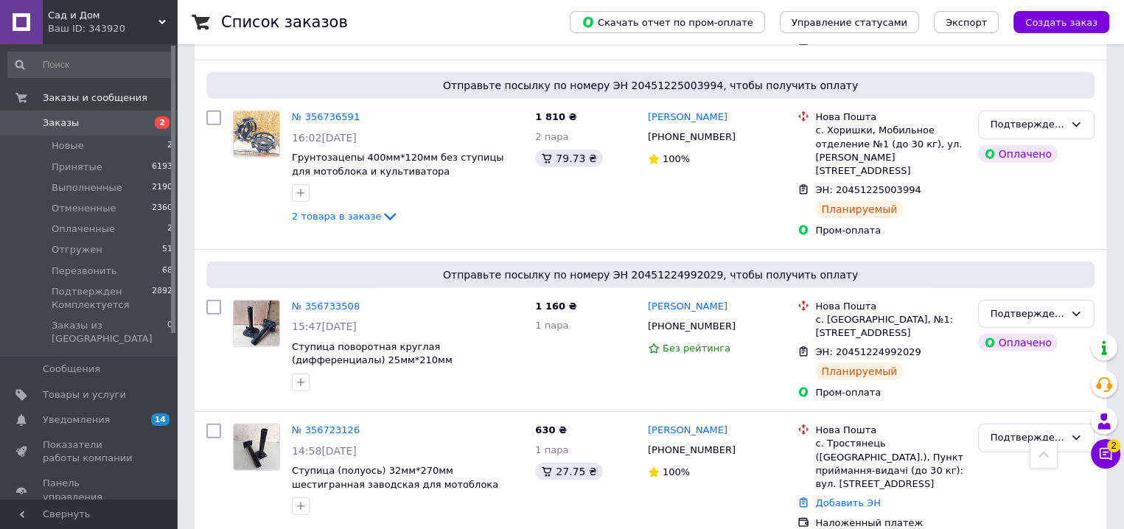
scroll to position [4496, 0]
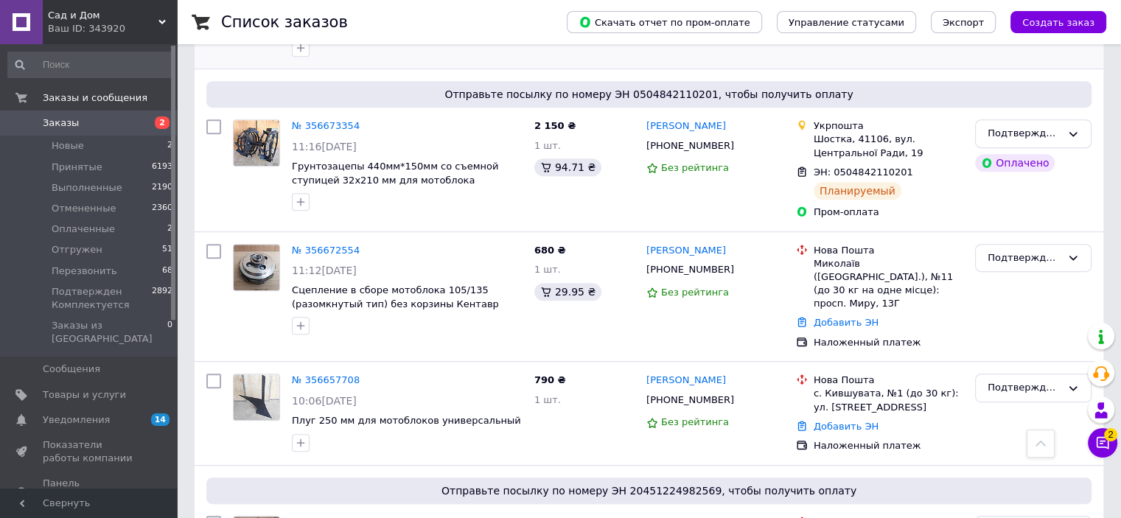
scroll to position [6306, 0]
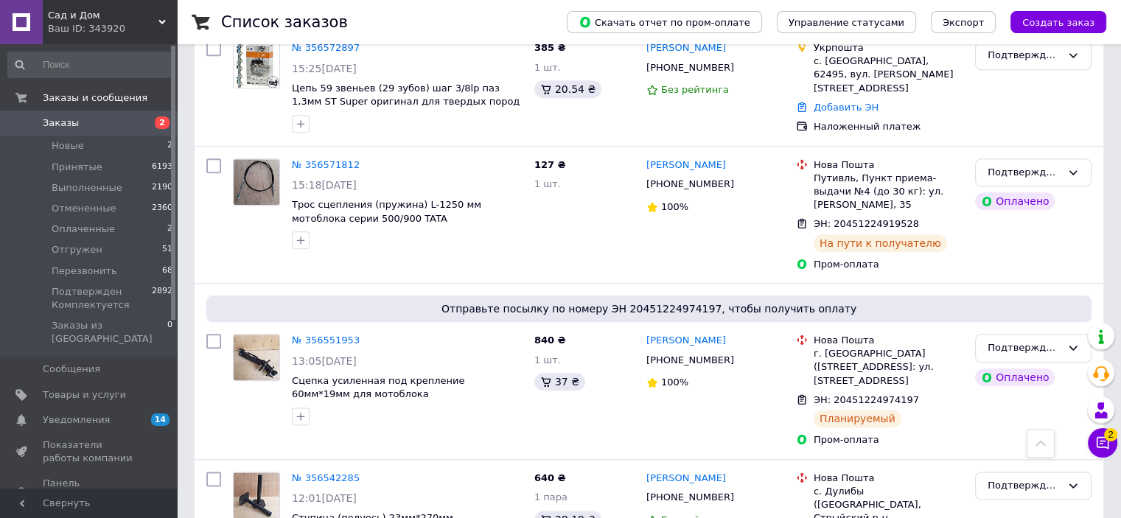
scroll to position [1769, 0]
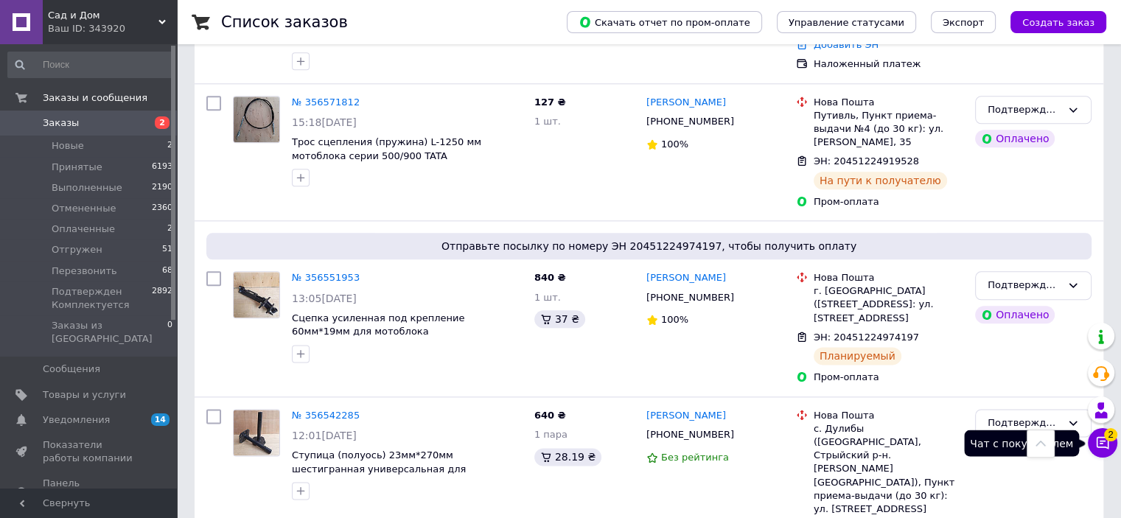
click at [1101, 433] on button "Чат с покупателем 2" at bounding box center [1102, 442] width 29 height 29
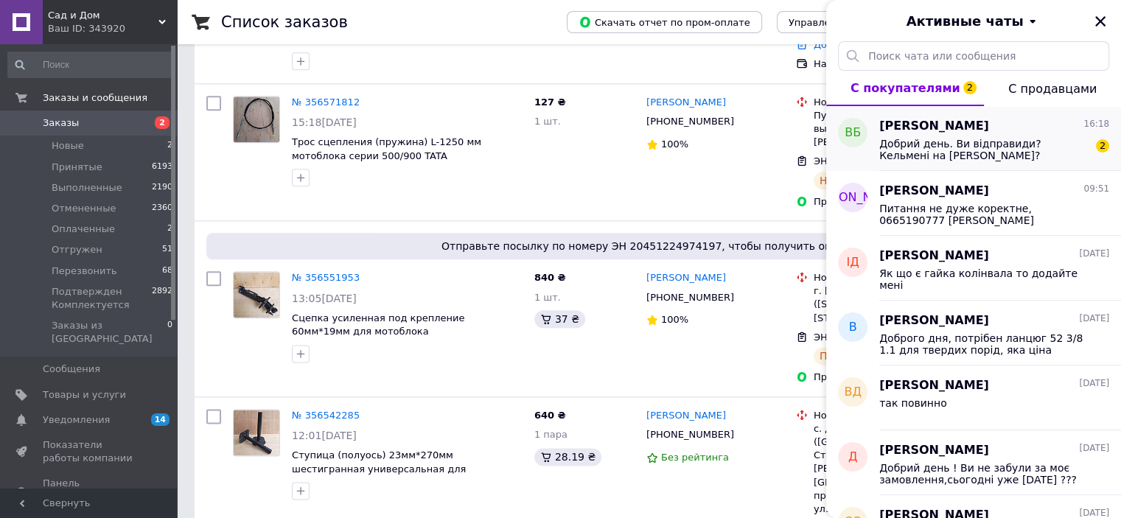
click at [990, 141] on span "Добрий день. Ви відправиди? Кельмені на Басараб Олена?" at bounding box center [983, 150] width 209 height 24
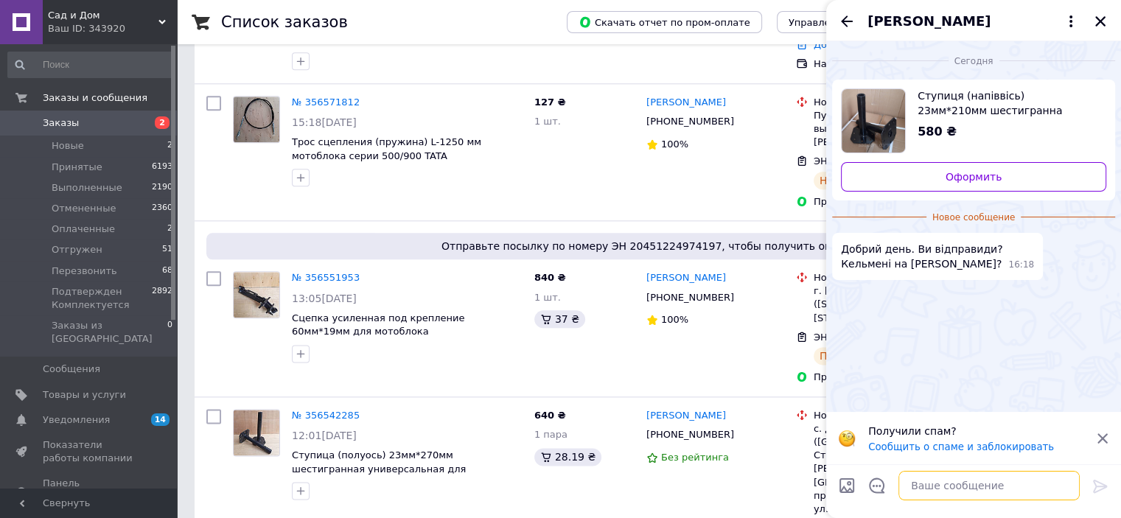
click at [928, 480] on textarea at bounding box center [988, 485] width 181 height 29
type textarea "Зараз йде відправка, смс увечері"
click at [1102, 480] on icon at bounding box center [1101, 487] width 18 height 18
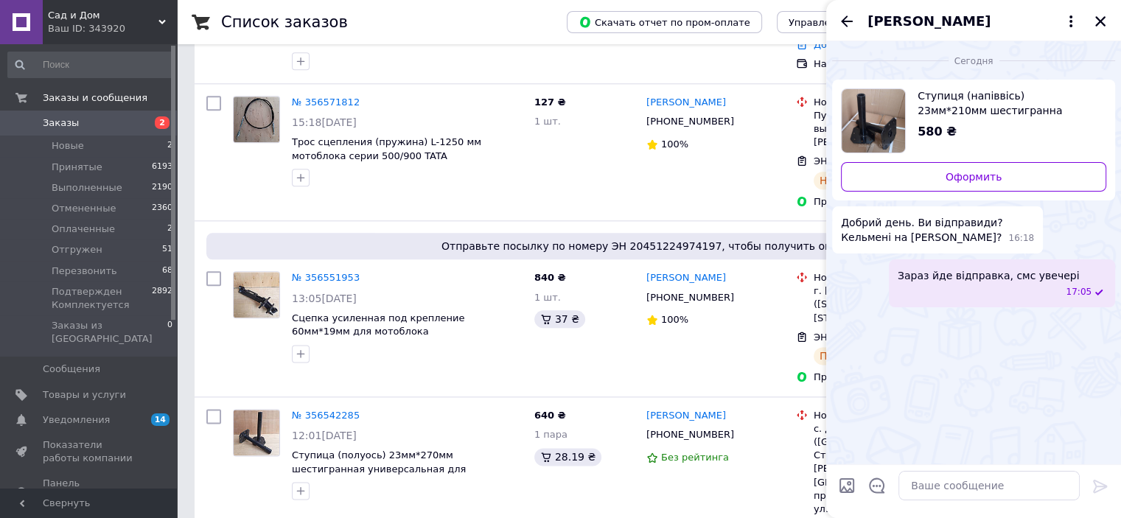
click at [1109, 20] on div "[PERSON_NAME]" at bounding box center [973, 20] width 295 height 41
click at [1101, 17] on icon "Закрыть" at bounding box center [1100, 21] width 13 height 13
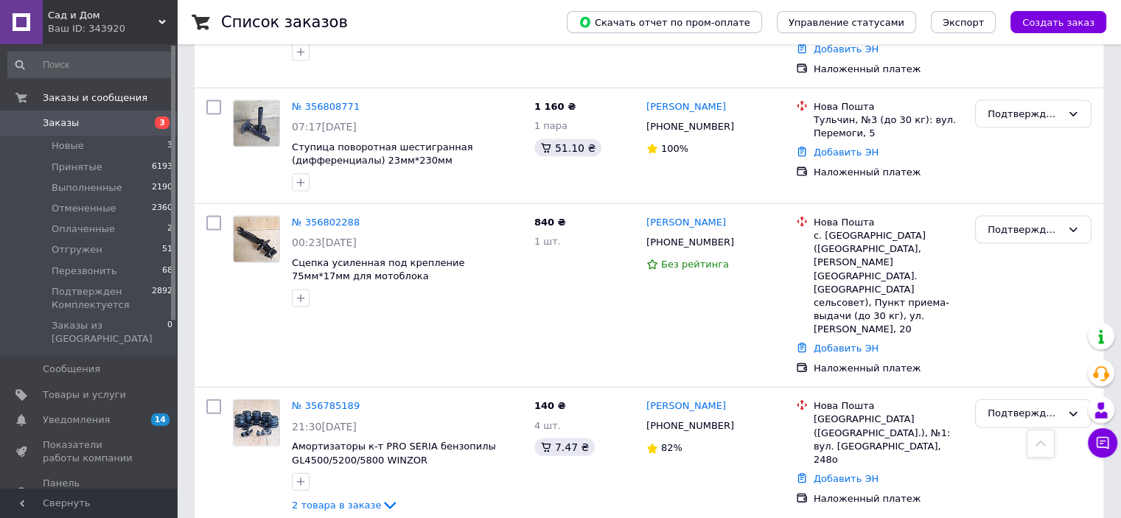
scroll to position [3151, 0]
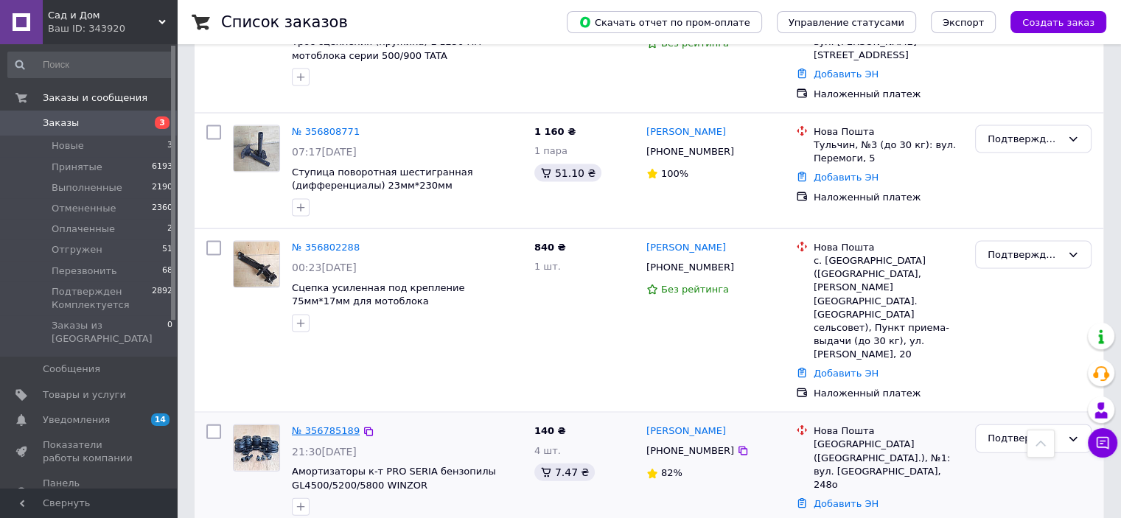
click at [322, 425] on link "№ 356785189" at bounding box center [326, 430] width 68 height 11
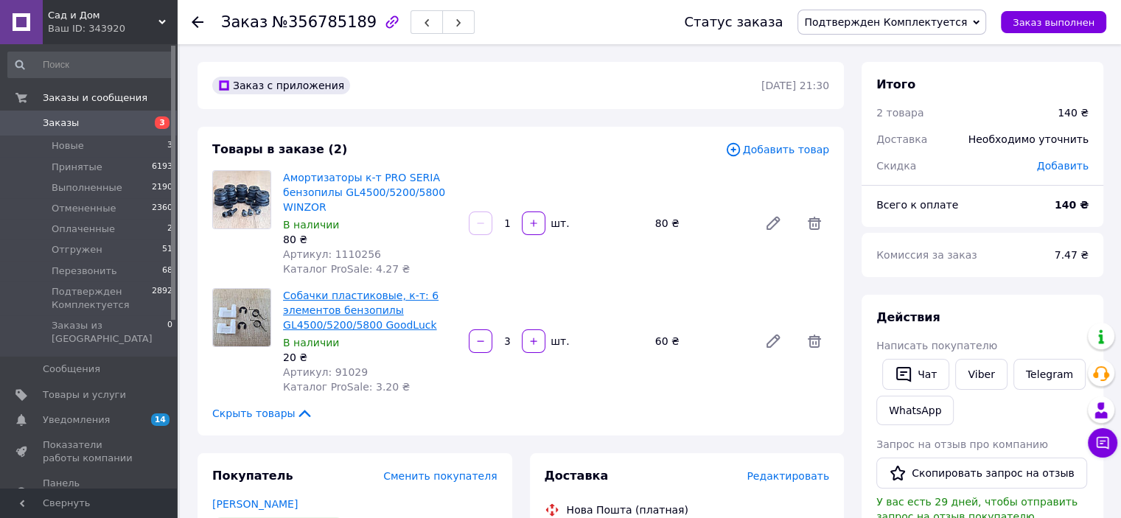
click at [319, 294] on link "Собачки пластиковые, к-т: 6 элементов бензопилы GL4500/5200/5800 GoodLuck" at bounding box center [361, 310] width 156 height 41
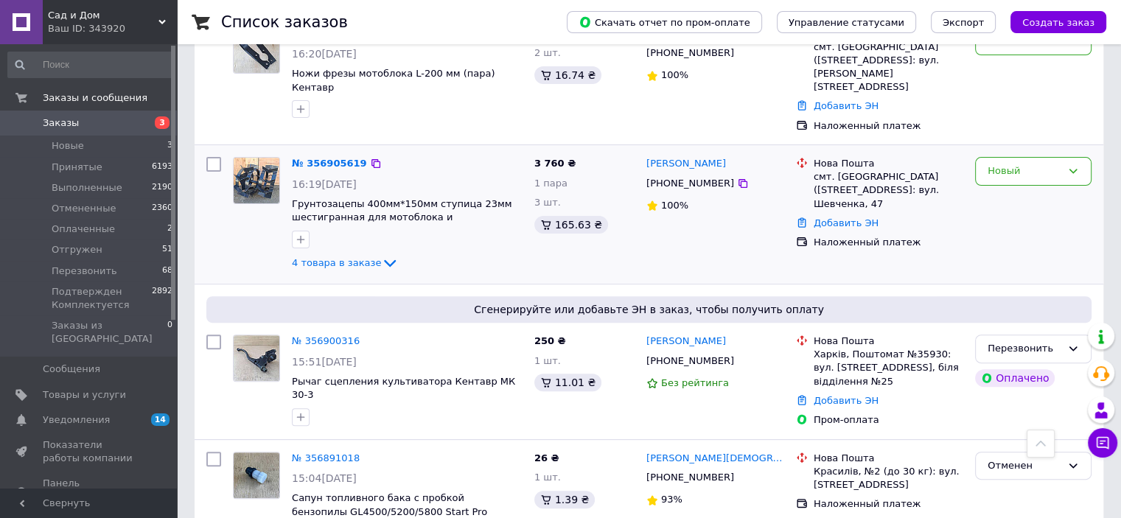
scroll to position [516, 0]
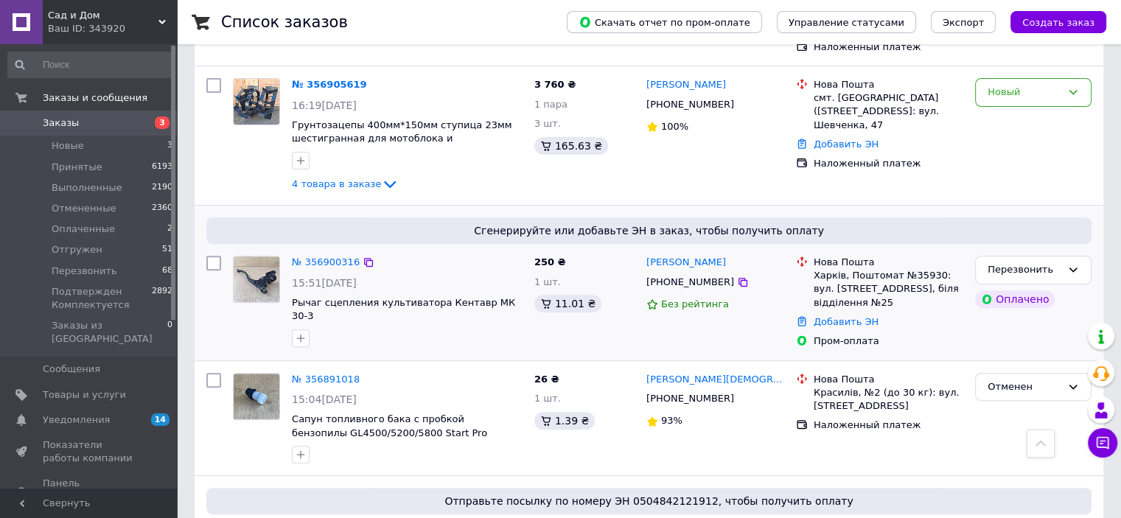
drag, startPoint x: 363, startPoint y: 289, endPoint x: 456, endPoint y: 324, distance: 99.1
click at [456, 324] on div "№ 356900316 15:51[DATE] Рычаг сцепления культиватора Кентавр МК 30-3" at bounding box center [377, 302] width 301 height 105
click at [310, 256] on link "№ 356900316" at bounding box center [326, 261] width 68 height 11
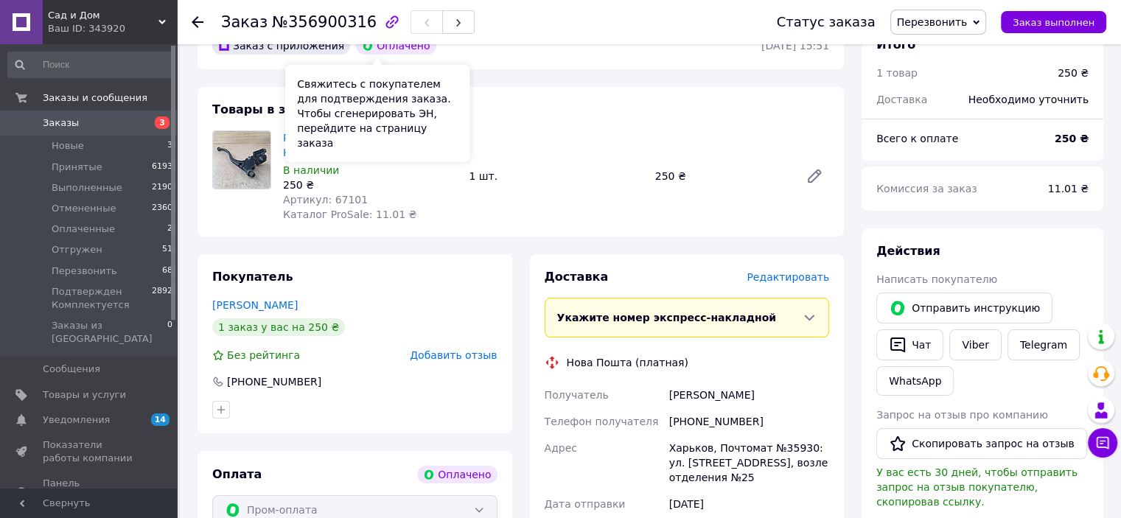
scroll to position [221, 0]
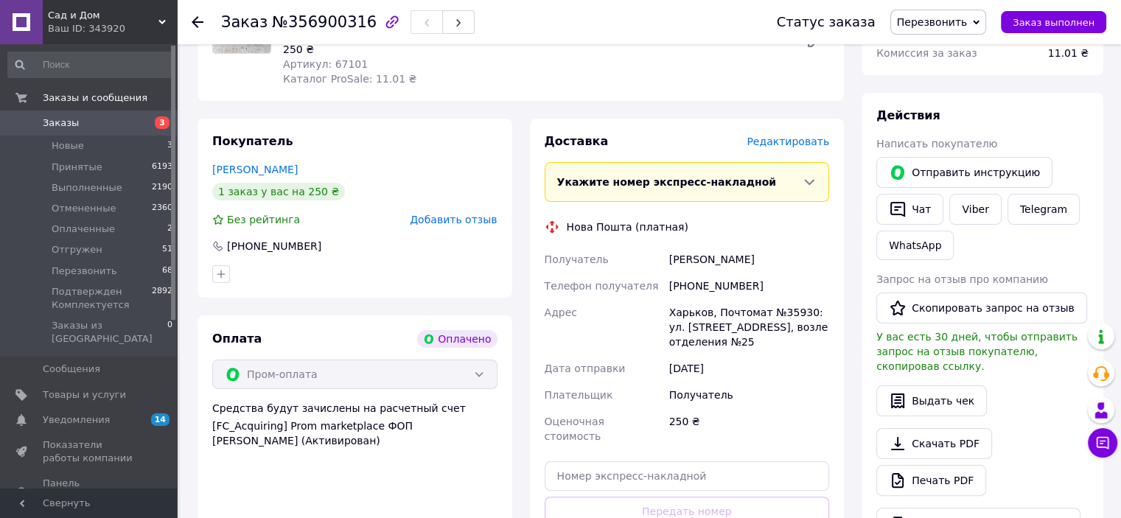
drag, startPoint x: 200, startPoint y: 19, endPoint x: 194, endPoint y: 24, distance: 8.0
click at [199, 19] on icon at bounding box center [198, 22] width 12 height 12
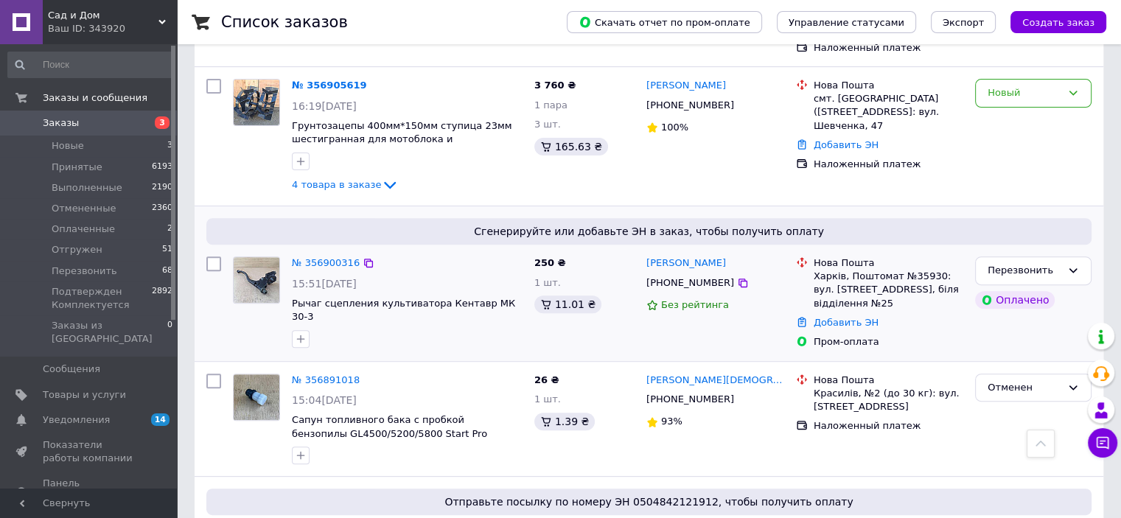
scroll to position [442, 0]
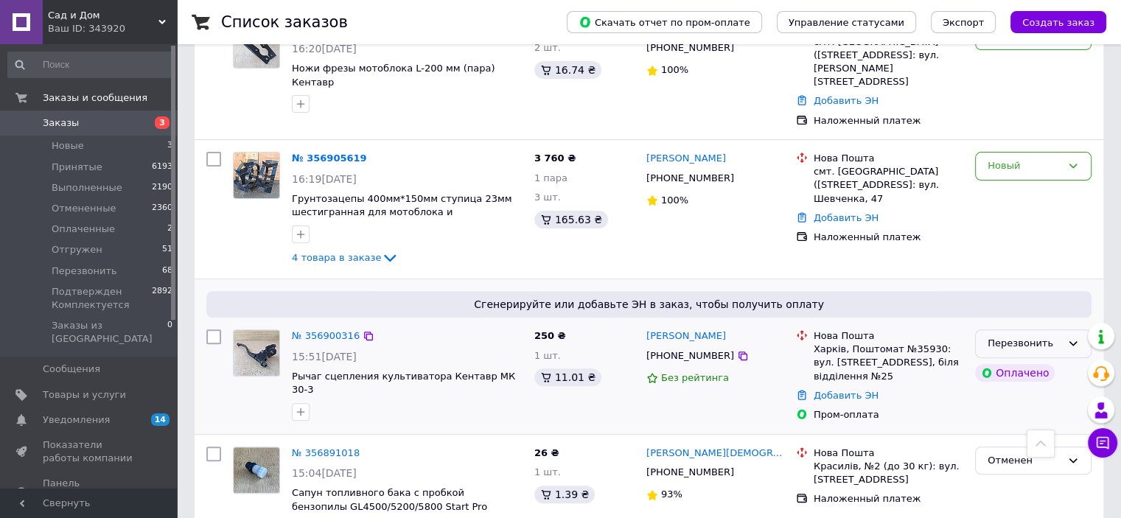
click at [1035, 329] on div "Перезвонить" at bounding box center [1033, 343] width 116 height 29
click at [1012, 441] on li "Подтвержден Комплектуется" at bounding box center [1033, 462] width 115 height 42
click at [343, 153] on link "№ 356905619" at bounding box center [329, 158] width 75 height 11
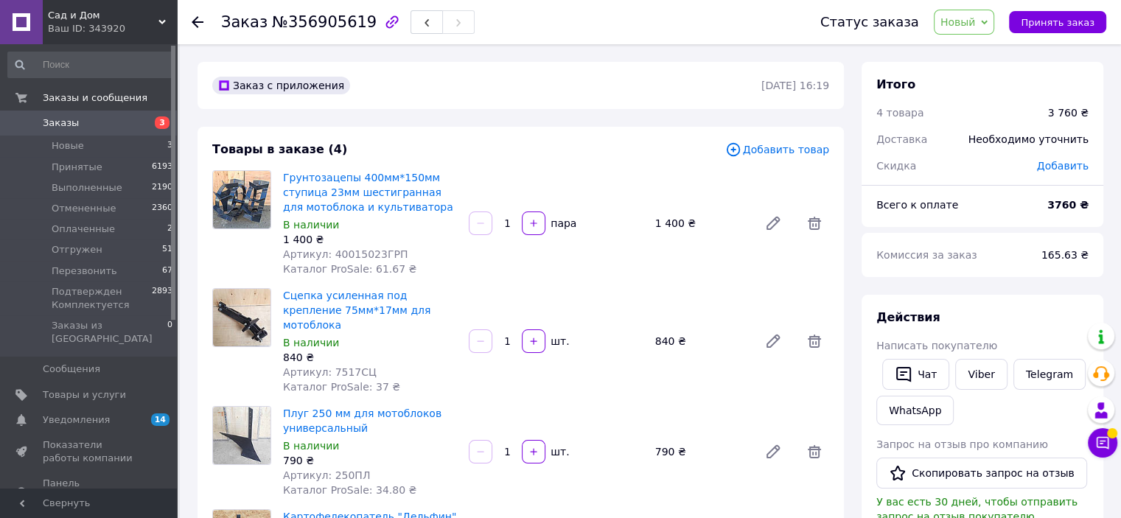
click at [198, 26] on icon at bounding box center [198, 22] width 12 height 12
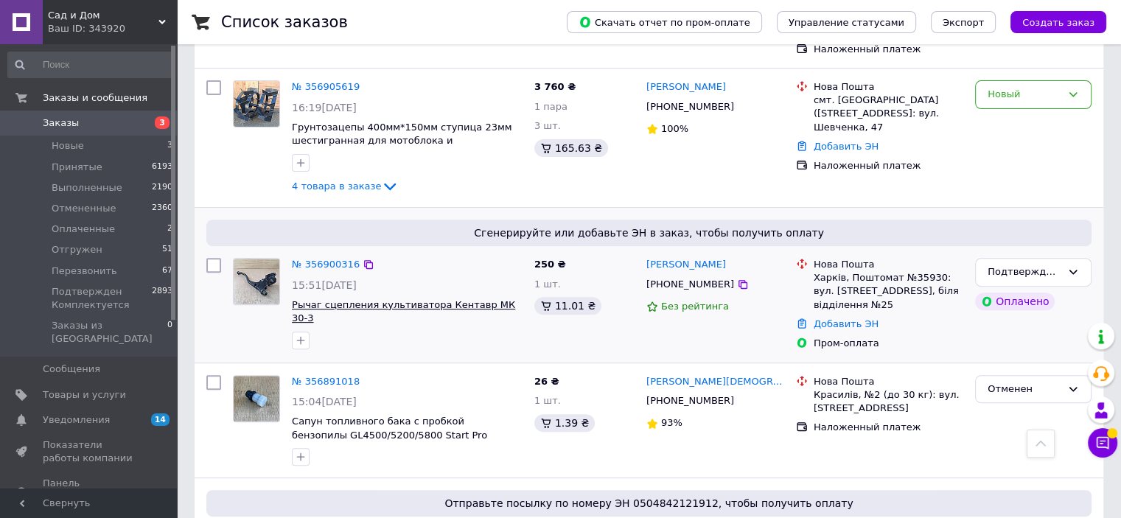
scroll to position [516, 0]
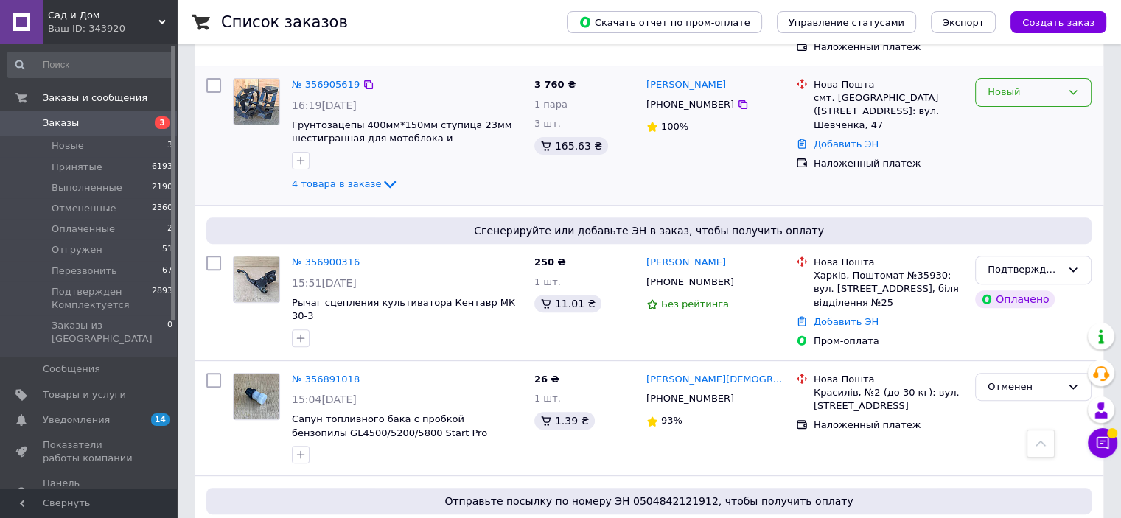
drag, startPoint x: 1029, startPoint y: 67, endPoint x: 1027, endPoint y: 74, distance: 7.7
click at [1029, 85] on div "Новый" at bounding box center [1025, 92] width 74 height 15
click at [1009, 198] on li "Подтвержден Комплектуется" at bounding box center [1033, 219] width 115 height 42
click at [1108, 441] on icon at bounding box center [1103, 443] width 13 height 13
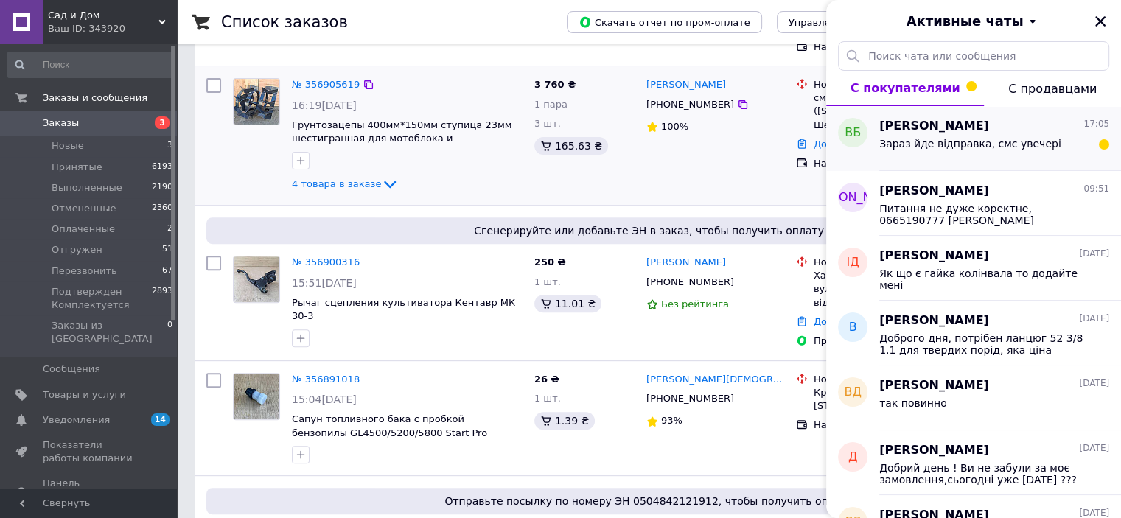
click at [1011, 143] on span "Зараз йде відправка, смс увечері" at bounding box center [970, 144] width 182 height 12
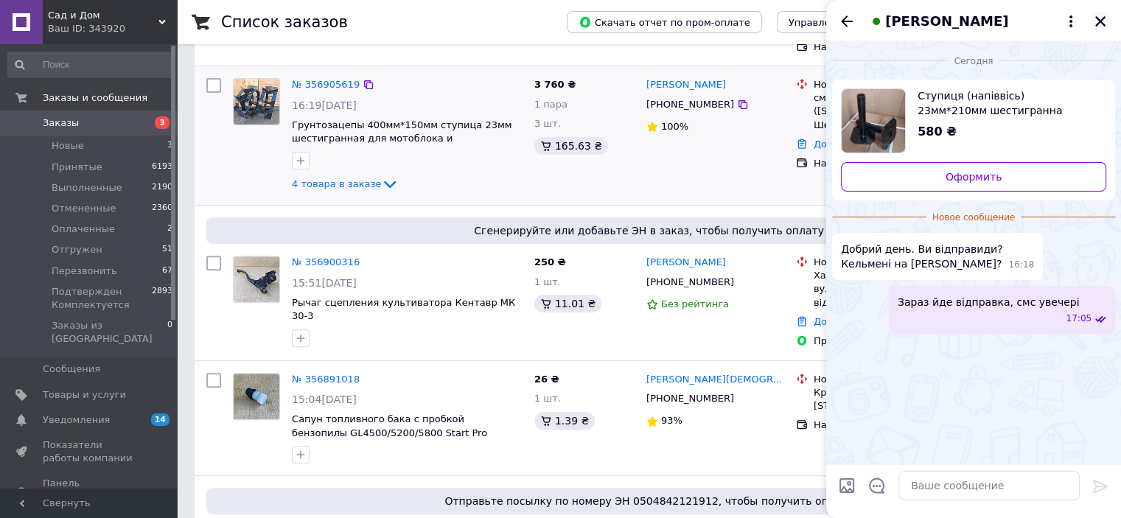
click at [1097, 20] on icon "Закрыть" at bounding box center [1100, 21] width 13 height 13
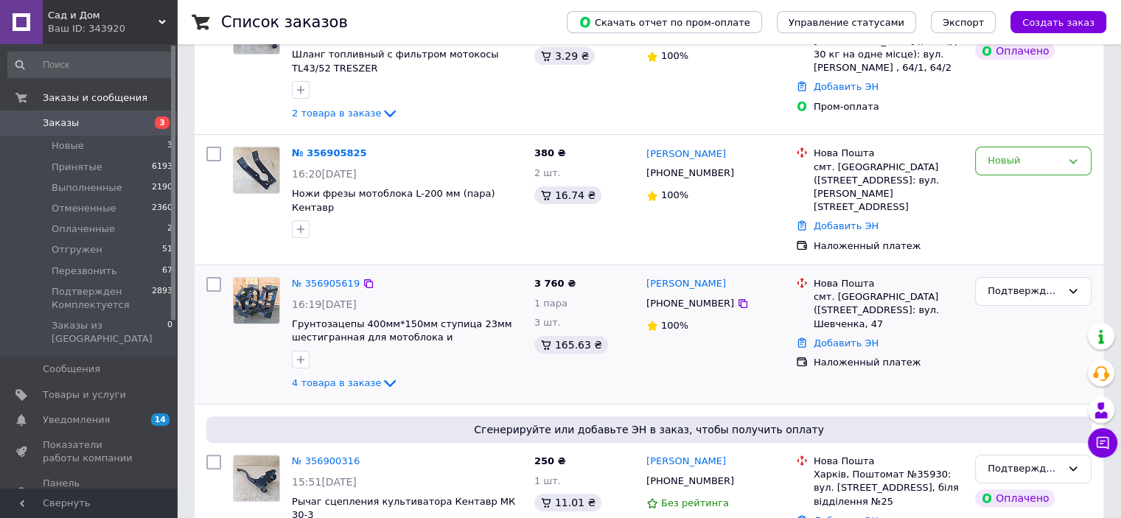
scroll to position [221, 0]
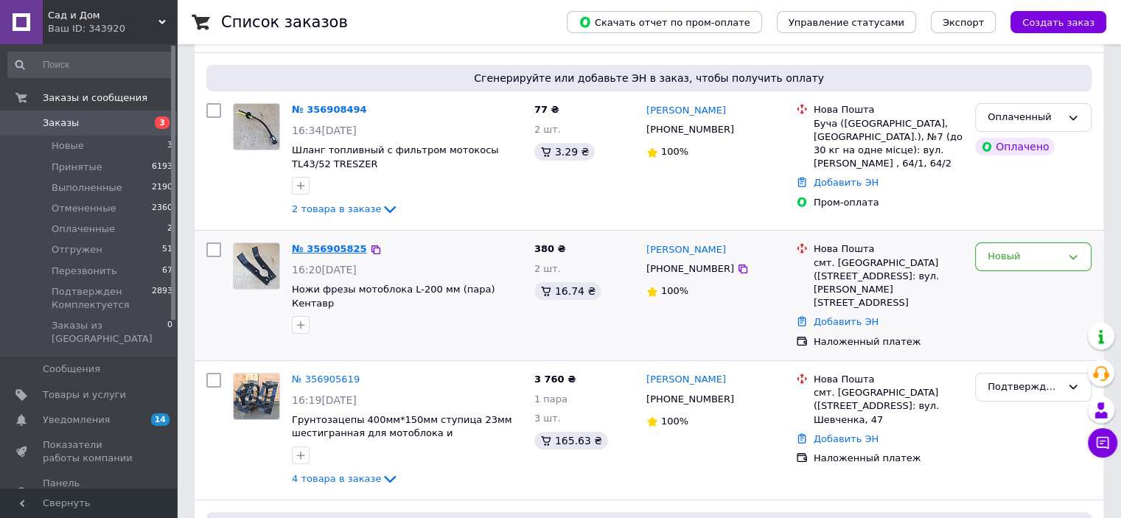
click at [327, 246] on link "№ 356905825" at bounding box center [329, 248] width 75 height 11
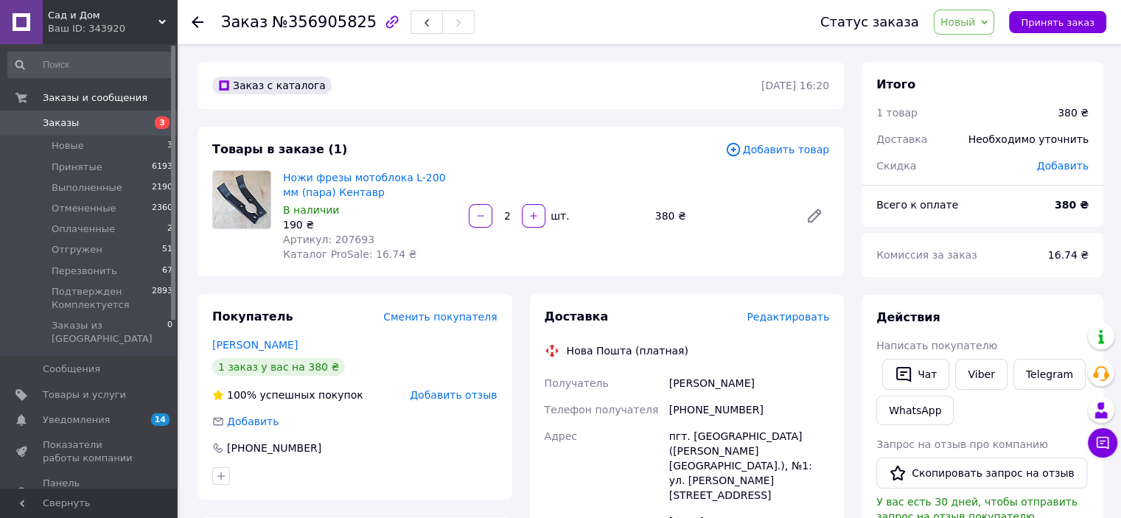
click at [194, 17] on icon at bounding box center [198, 22] width 12 height 12
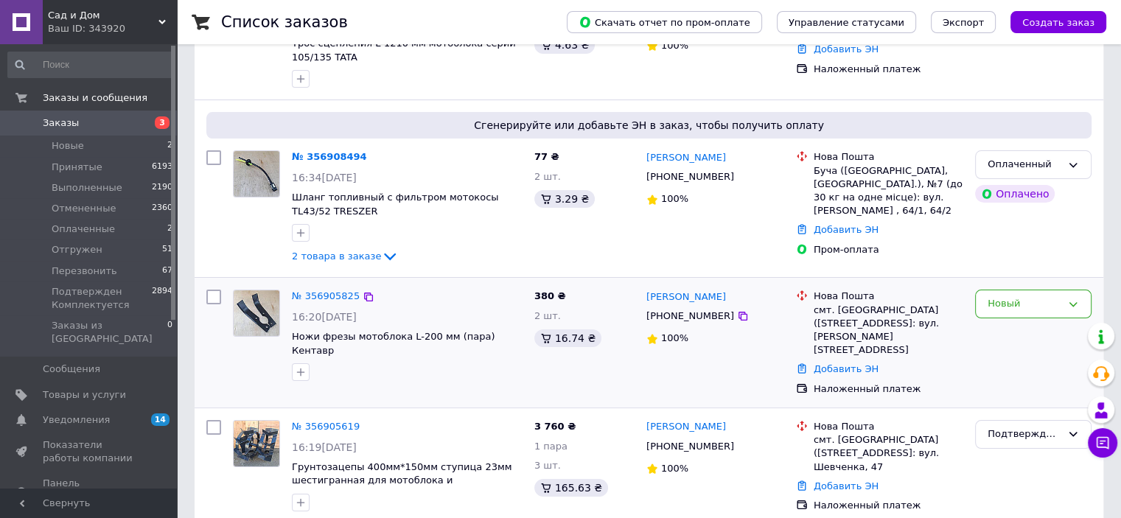
scroll to position [221, 0]
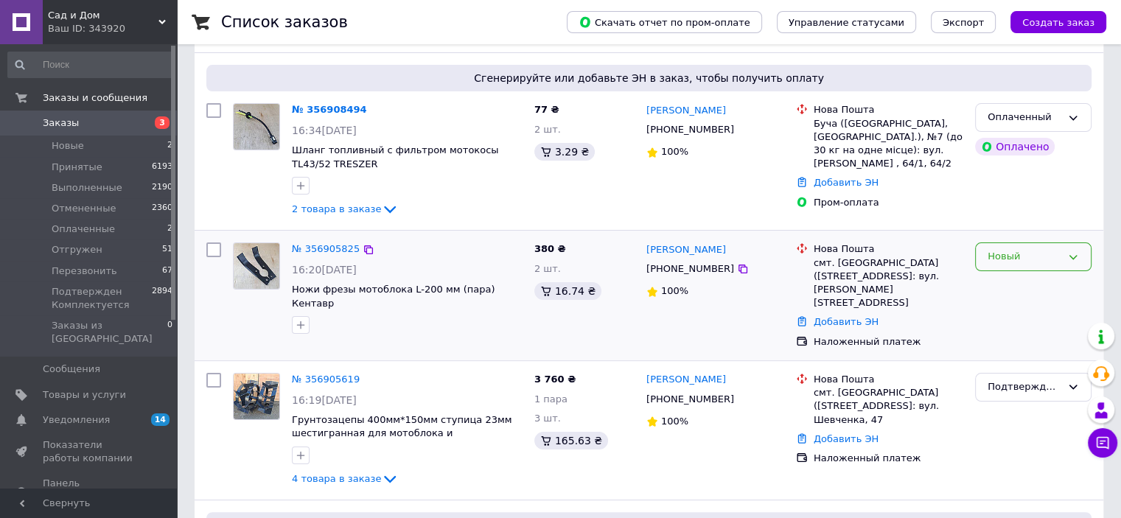
click at [1032, 262] on div "Новый" at bounding box center [1025, 256] width 74 height 15
click at [1030, 366] on li "Подтвержден Комплектуется" at bounding box center [1033, 375] width 115 height 42
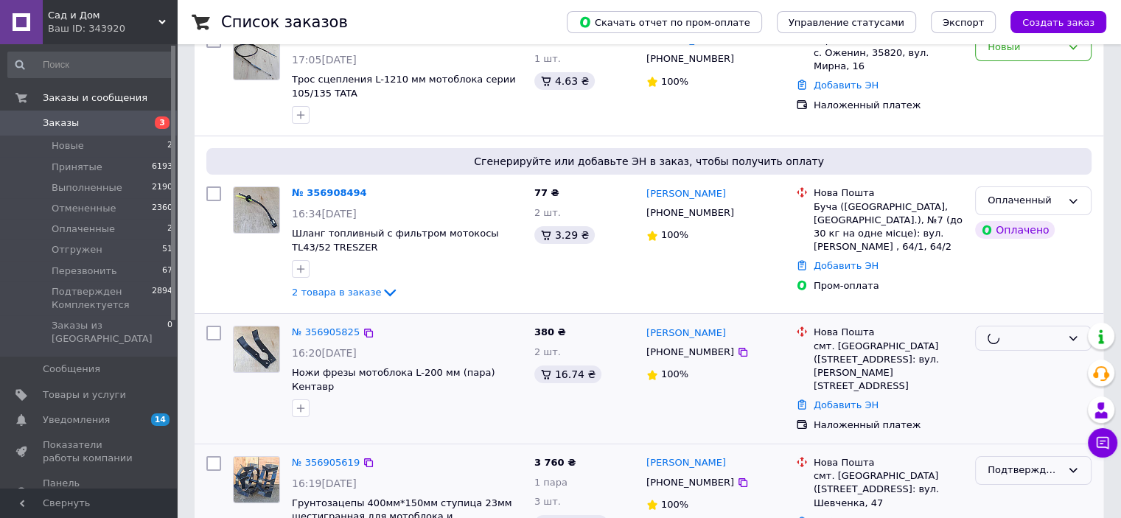
scroll to position [74, 0]
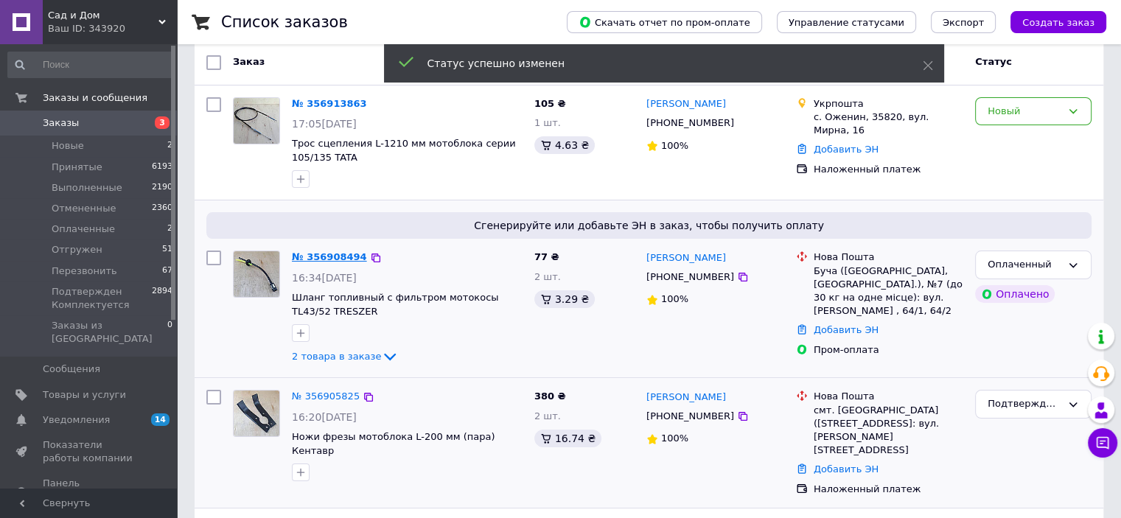
click at [335, 259] on link "№ 356908494" at bounding box center [329, 256] width 75 height 11
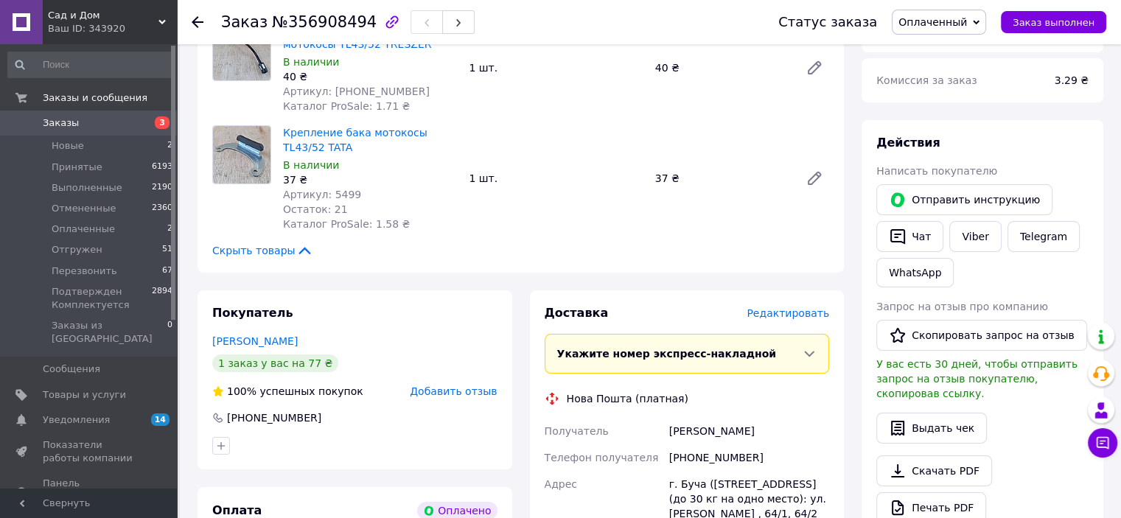
scroll to position [295, 0]
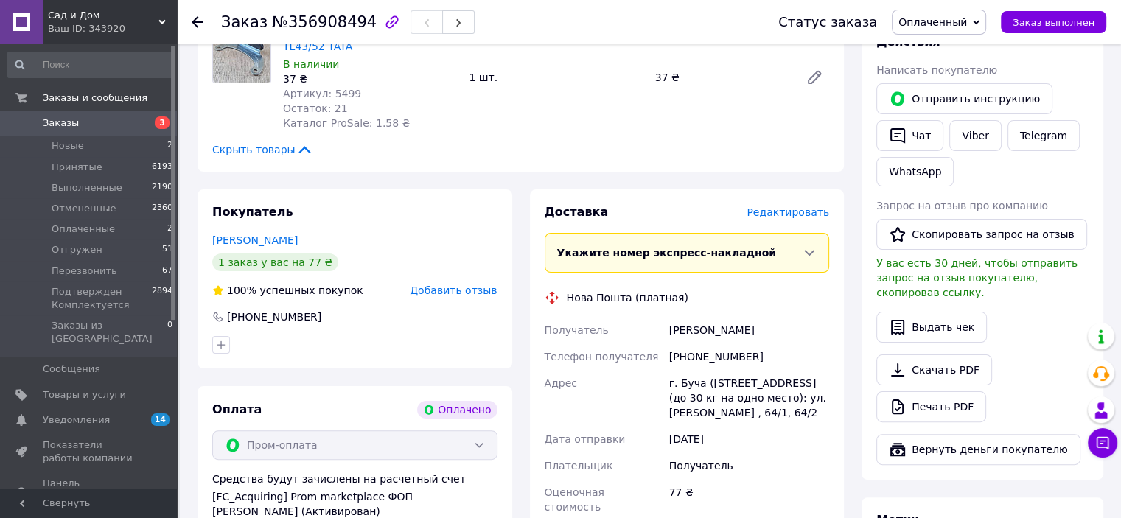
click at [195, 17] on icon at bounding box center [198, 22] width 12 height 12
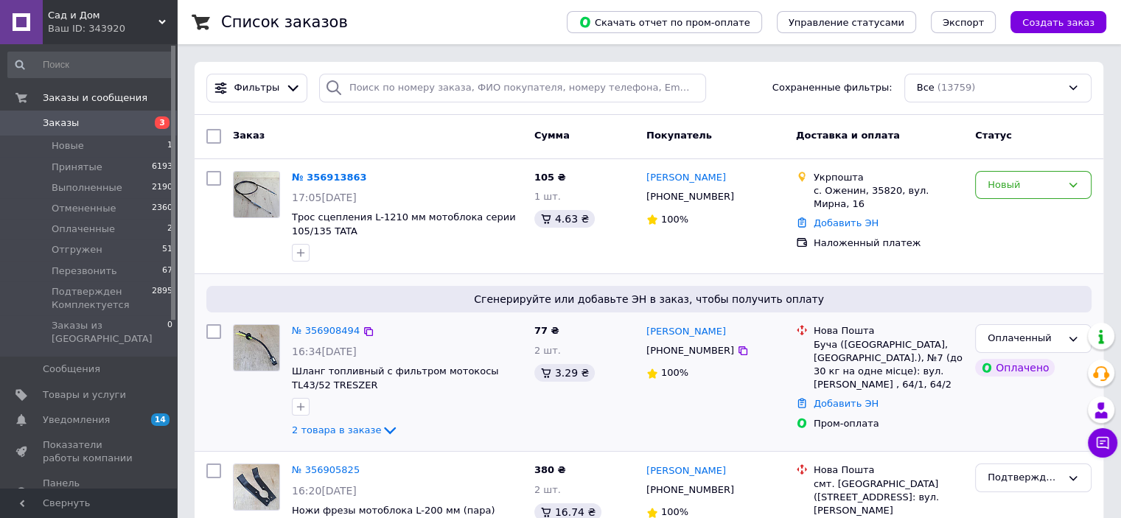
scroll to position [221, 0]
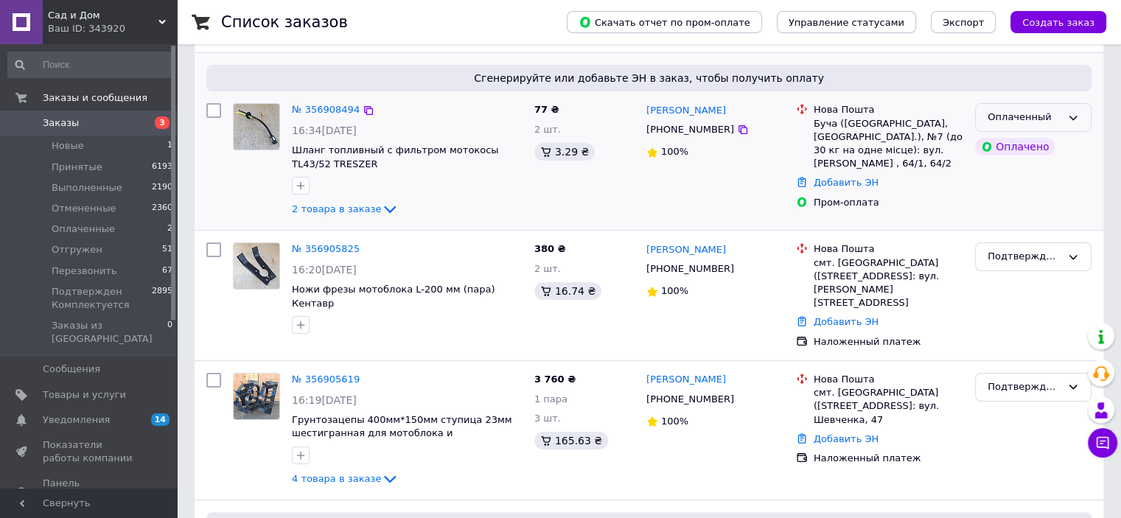
click at [1047, 116] on div "Оплаченный" at bounding box center [1025, 117] width 74 height 15
click at [1020, 226] on li "Подтвержден Комплектуется" at bounding box center [1033, 236] width 115 height 42
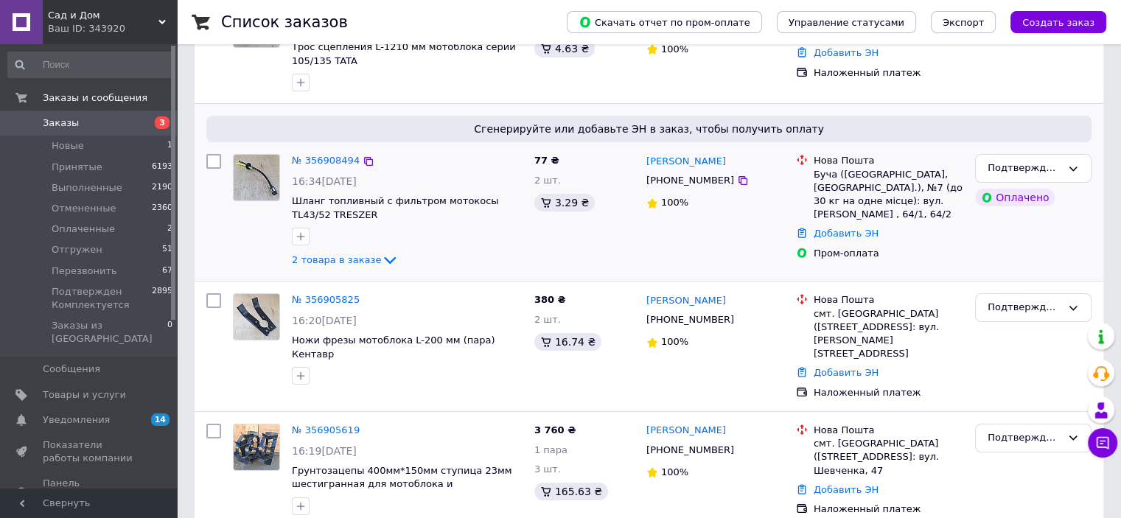
scroll to position [74, 0]
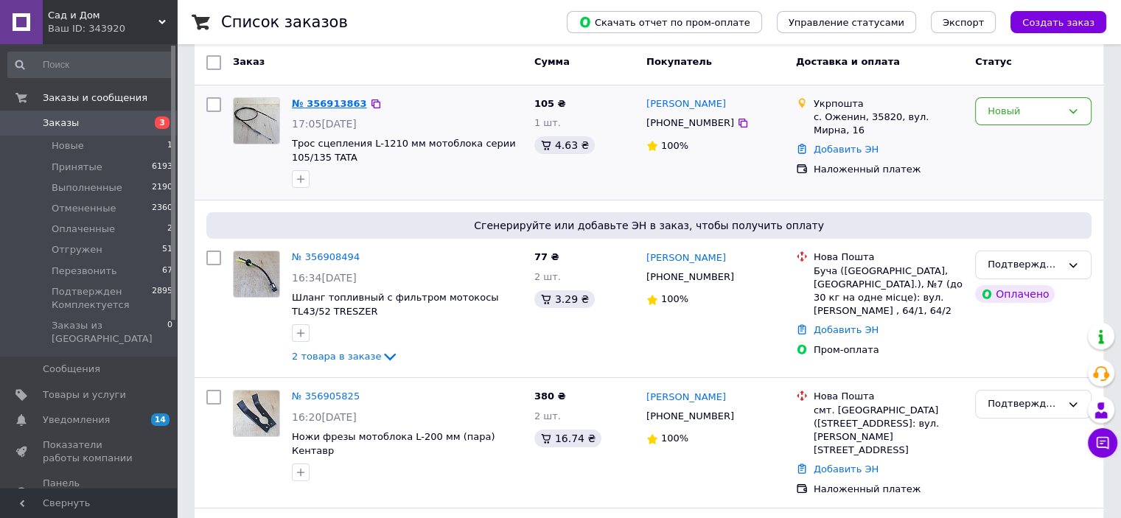
click at [325, 100] on link "№ 356913863" at bounding box center [329, 103] width 75 height 11
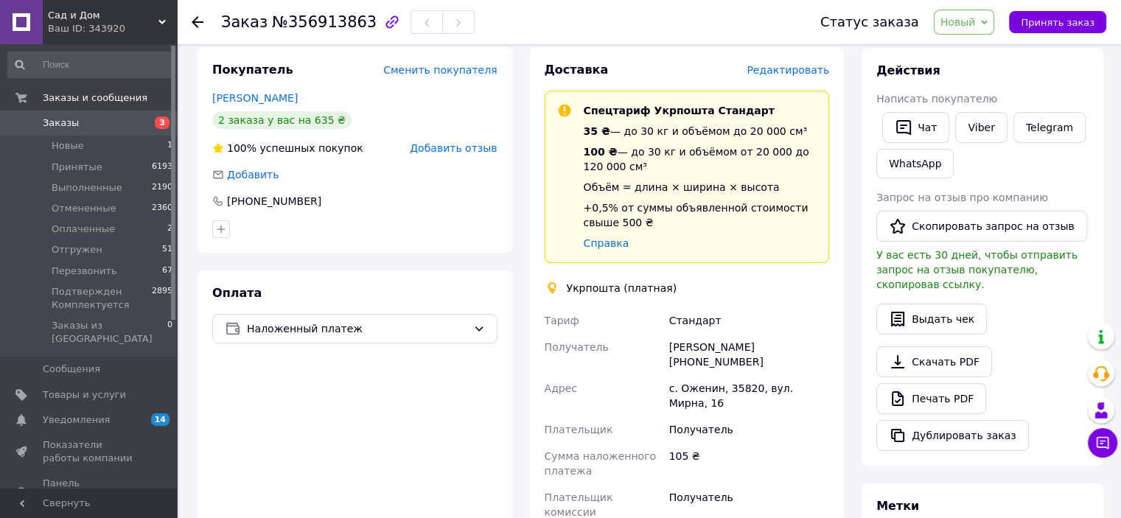
scroll to position [221, 0]
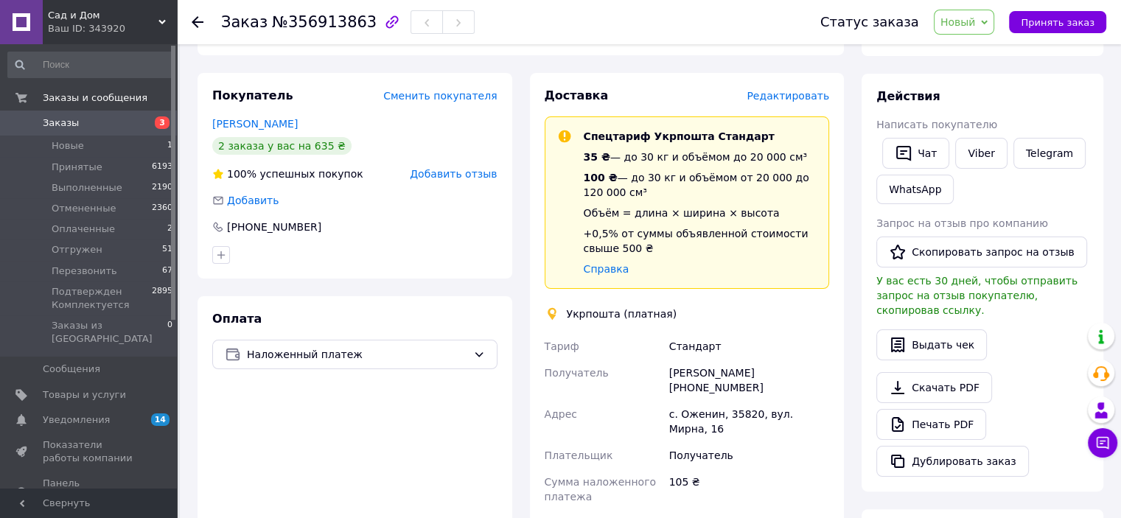
click at [200, 17] on icon at bounding box center [198, 22] width 12 height 12
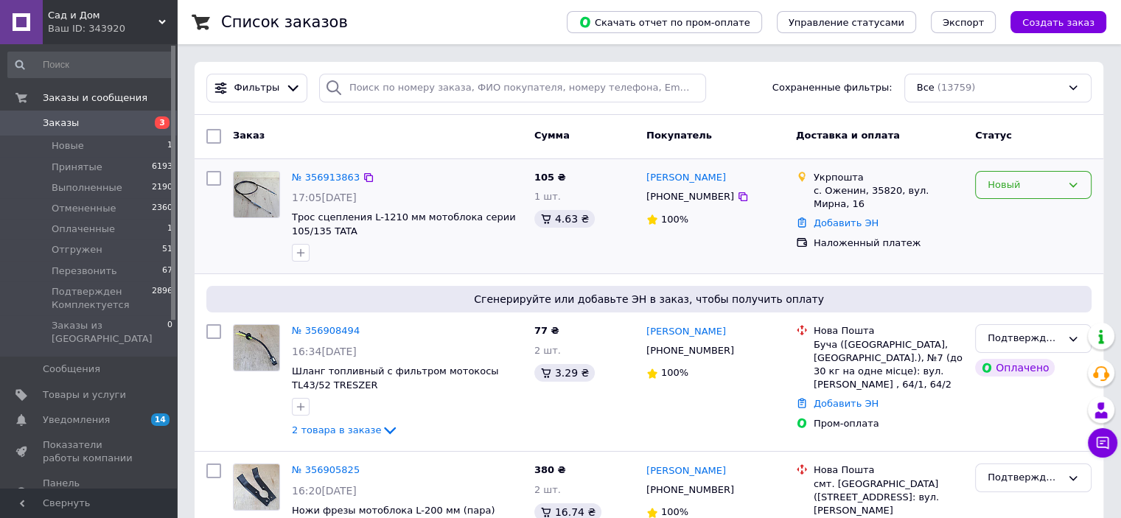
click at [1036, 178] on div "Новый" at bounding box center [1025, 185] width 74 height 15
click at [1016, 294] on li "Подтвержден Комплектуется" at bounding box center [1033, 304] width 115 height 42
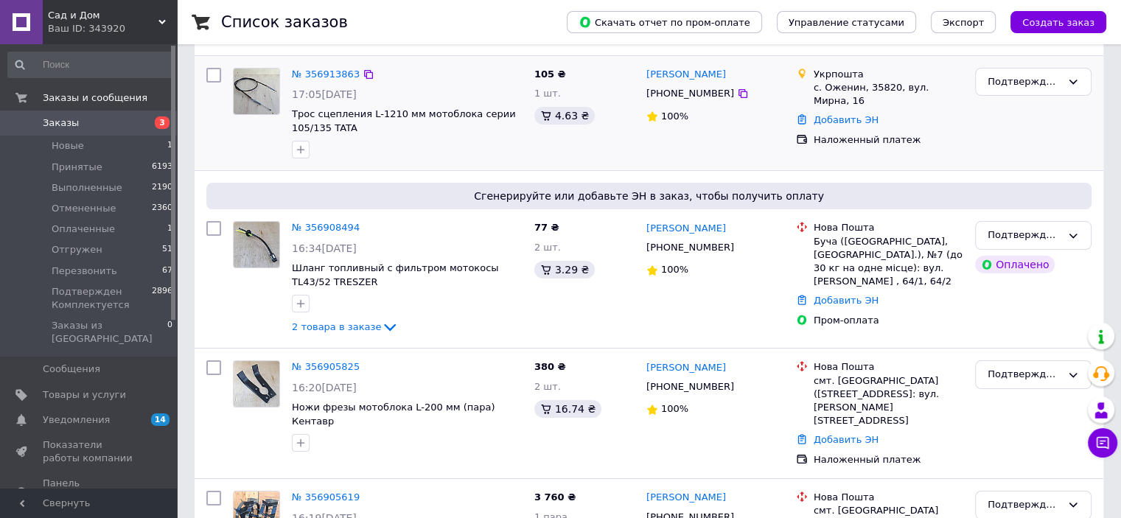
scroll to position [0, 0]
